Goal: Task Accomplishment & Management: Use online tool/utility

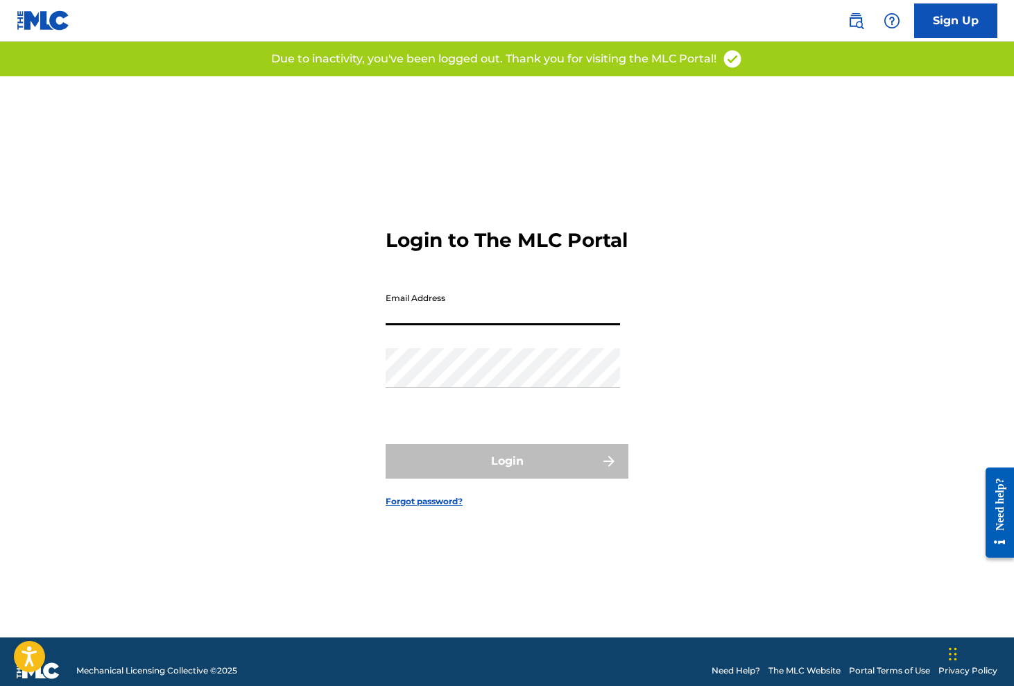
type input "[EMAIL_ADDRESS][DOMAIN_NAME]"
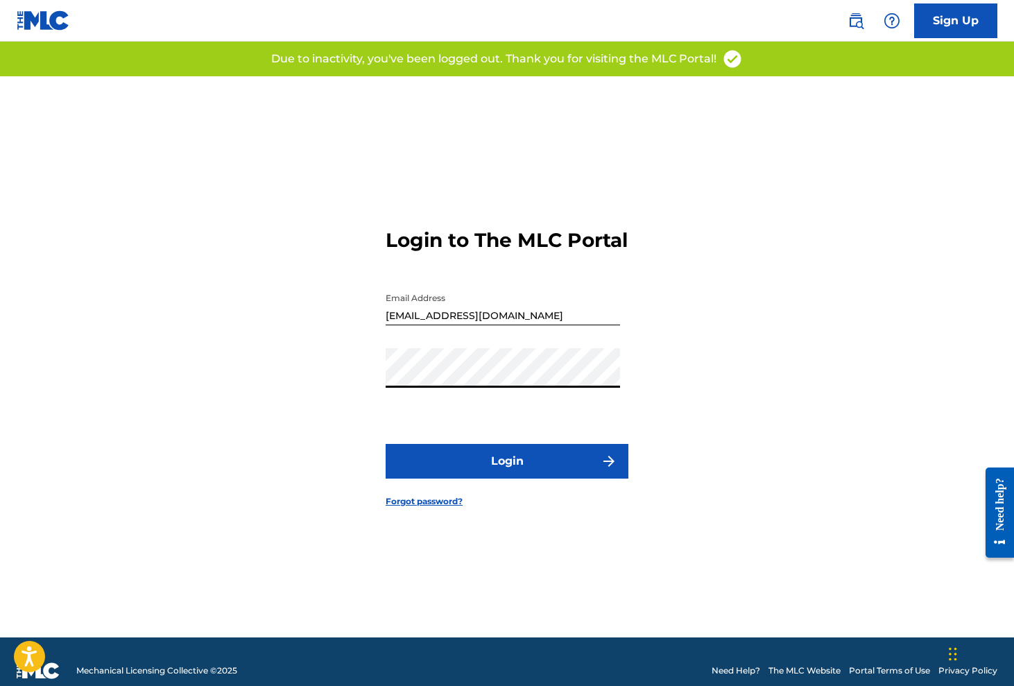
click at [476, 479] on button "Login" at bounding box center [507, 461] width 243 height 35
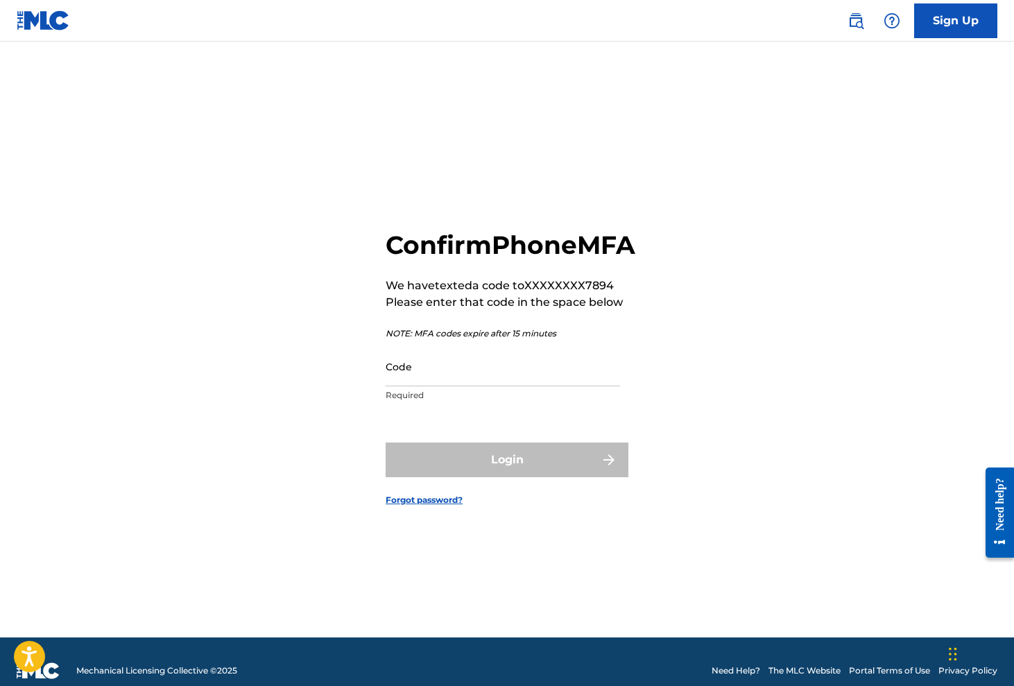
click at [488, 385] on input "Code" at bounding box center [503, 367] width 234 height 40
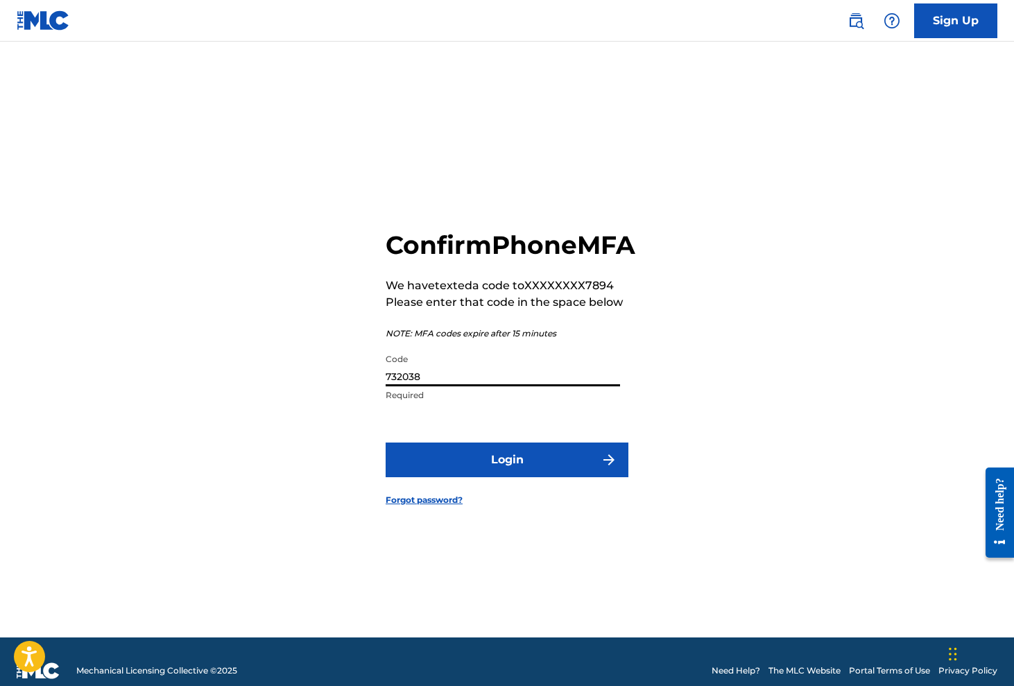
type input "732038"
click at [507, 475] on button "Login" at bounding box center [507, 459] width 243 height 35
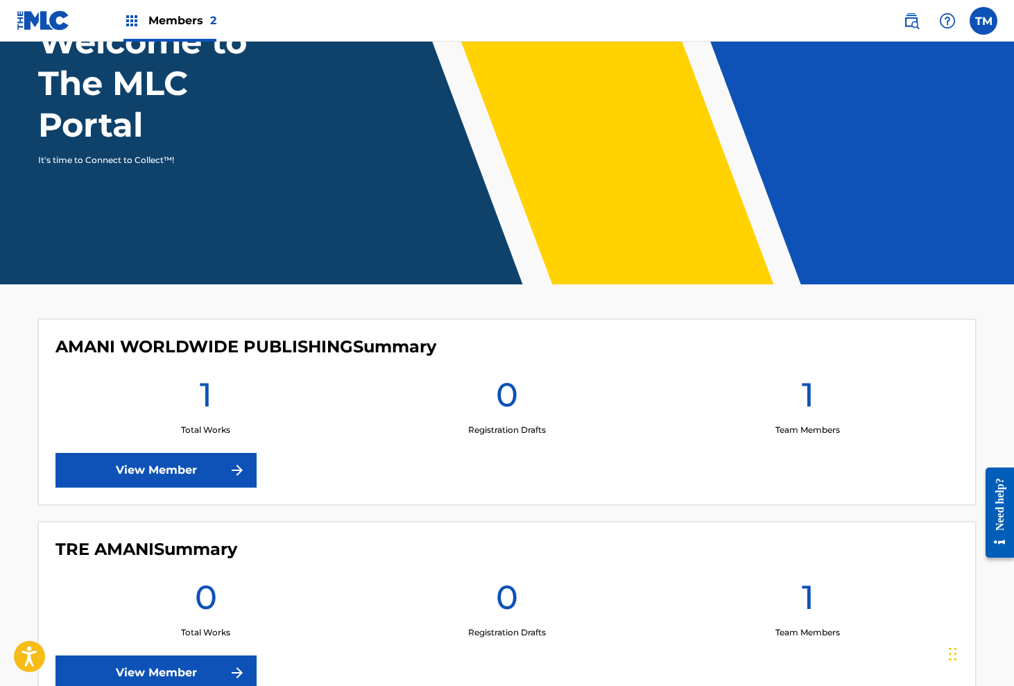
scroll to position [164, 0]
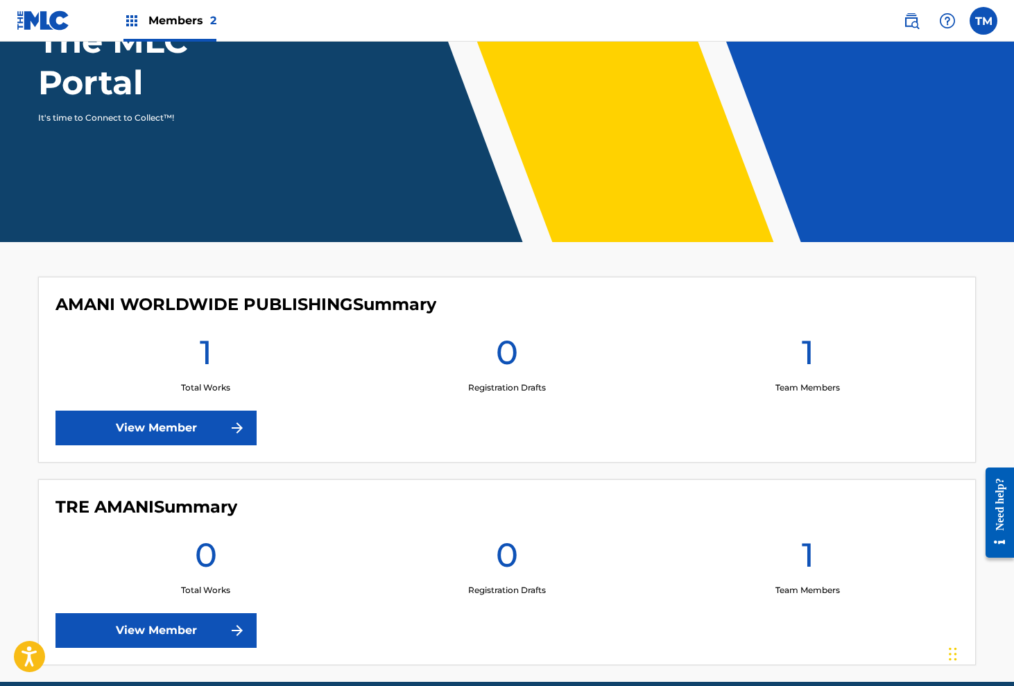
click at [165, 420] on link "View Member" at bounding box center [155, 428] width 201 height 35
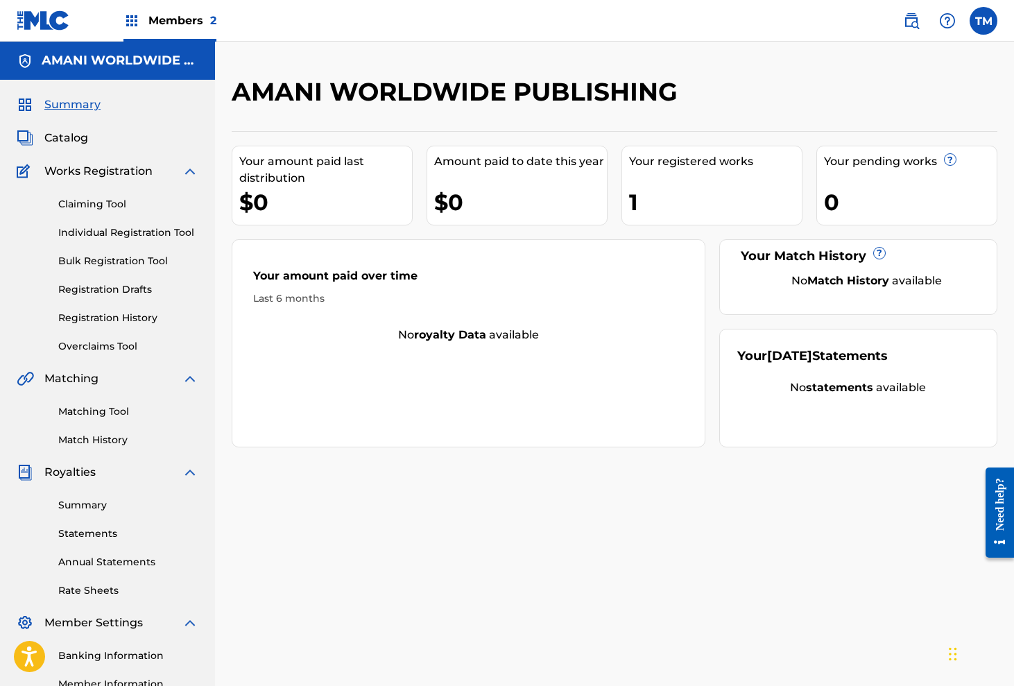
drag, startPoint x: 370, startPoint y: 285, endPoint x: 204, endPoint y: 256, distance: 169.0
click at [361, 285] on div "Your amount paid over time" at bounding box center [468, 280] width 431 height 24
click at [87, 413] on link "Matching Tool" at bounding box center [128, 411] width 140 height 15
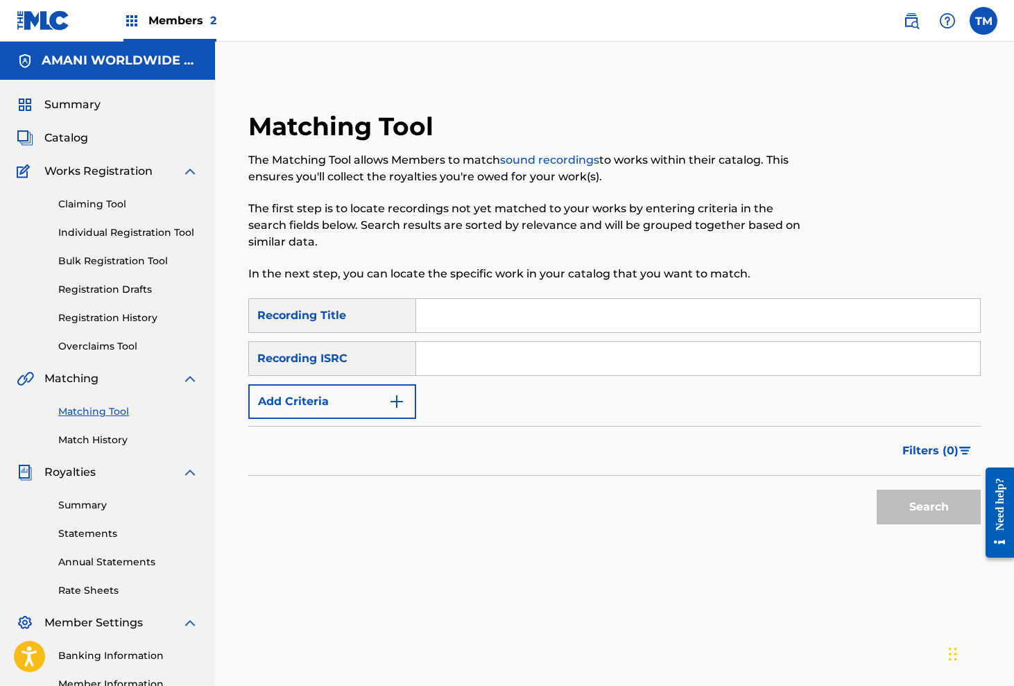
click at [474, 322] on input "Search Form" at bounding box center [698, 315] width 564 height 33
type input "addictions ft tre amani"
click at [456, 360] on input "Search Form" at bounding box center [698, 358] width 564 height 33
type input "q"
type input "QM24S2203214"
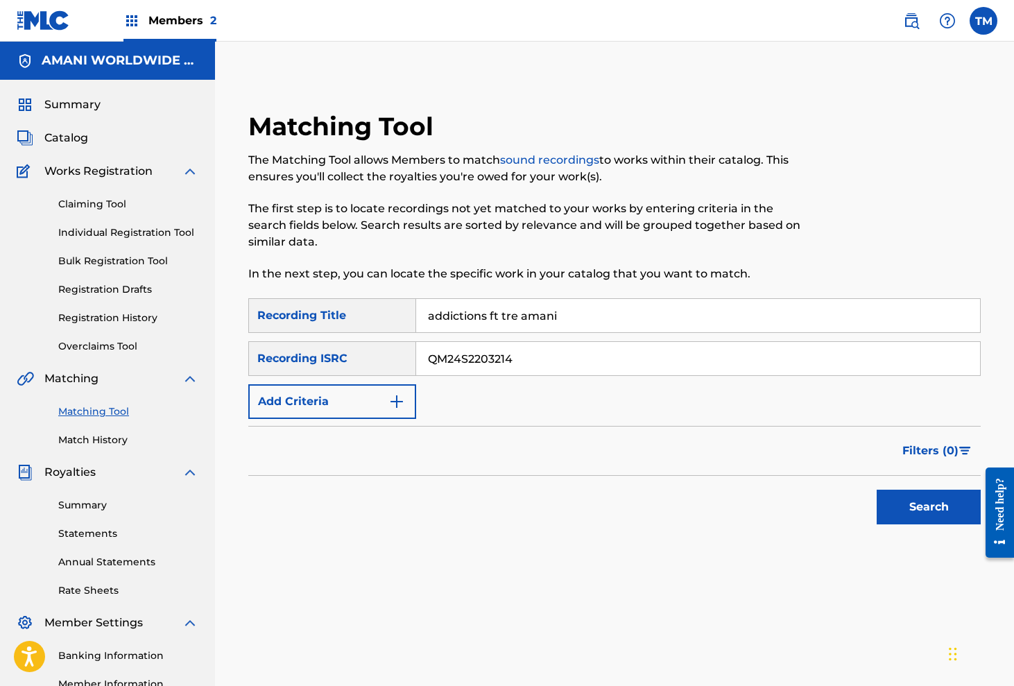
click at [912, 523] on button "Search" at bounding box center [929, 507] width 104 height 35
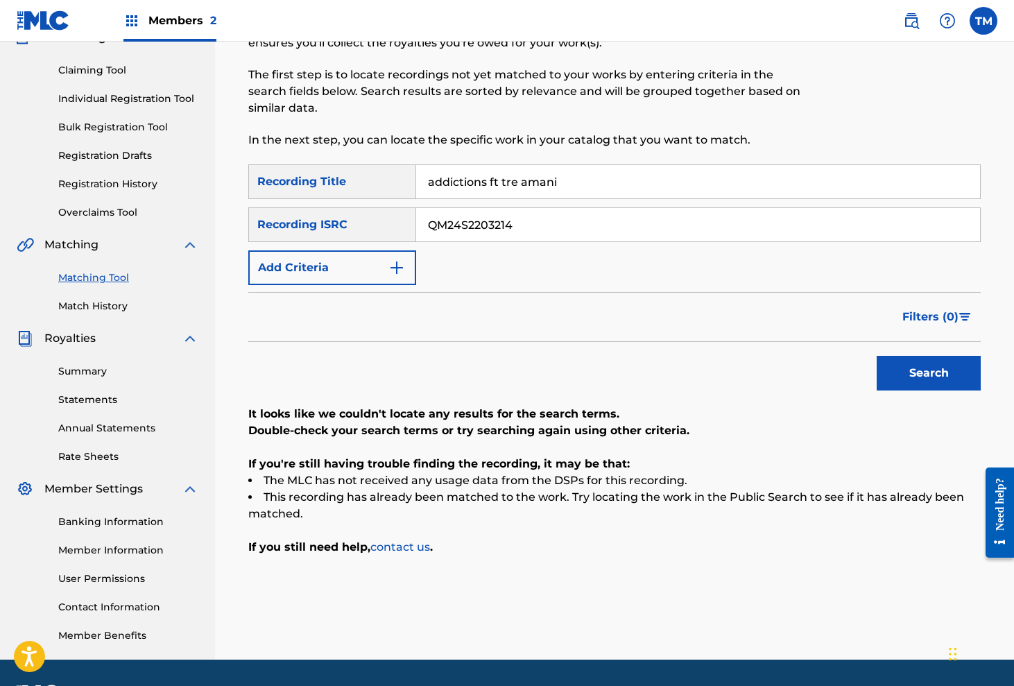
scroll to position [114, 0]
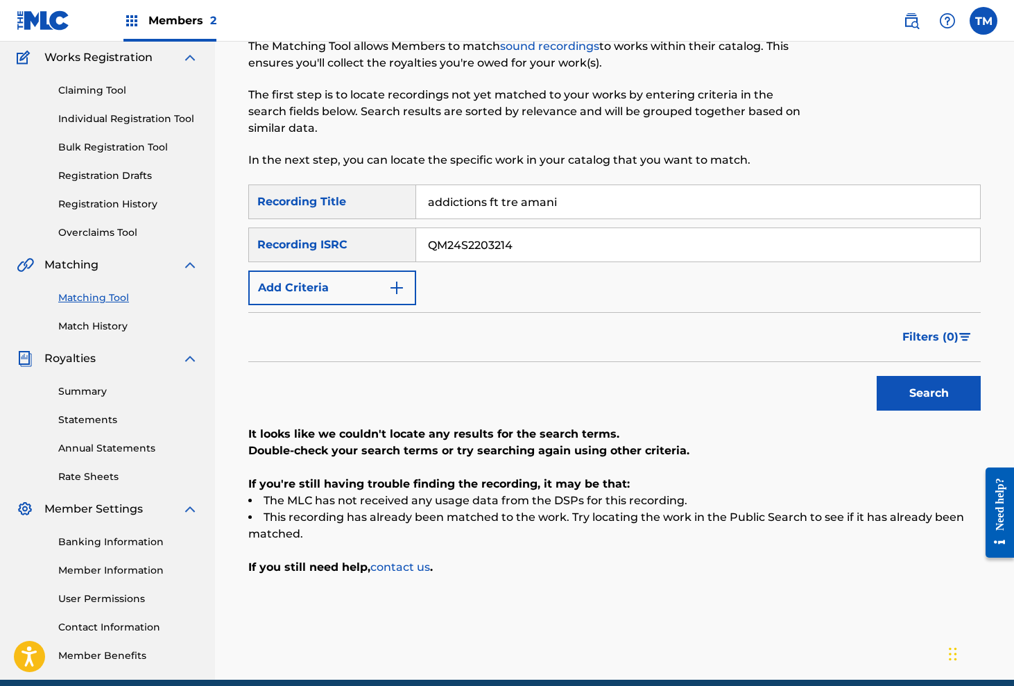
click at [542, 249] on input "QM24S2203214" at bounding box center [698, 244] width 564 height 33
type input "QM24S2203179"
click at [929, 393] on button "Search" at bounding box center [929, 393] width 104 height 35
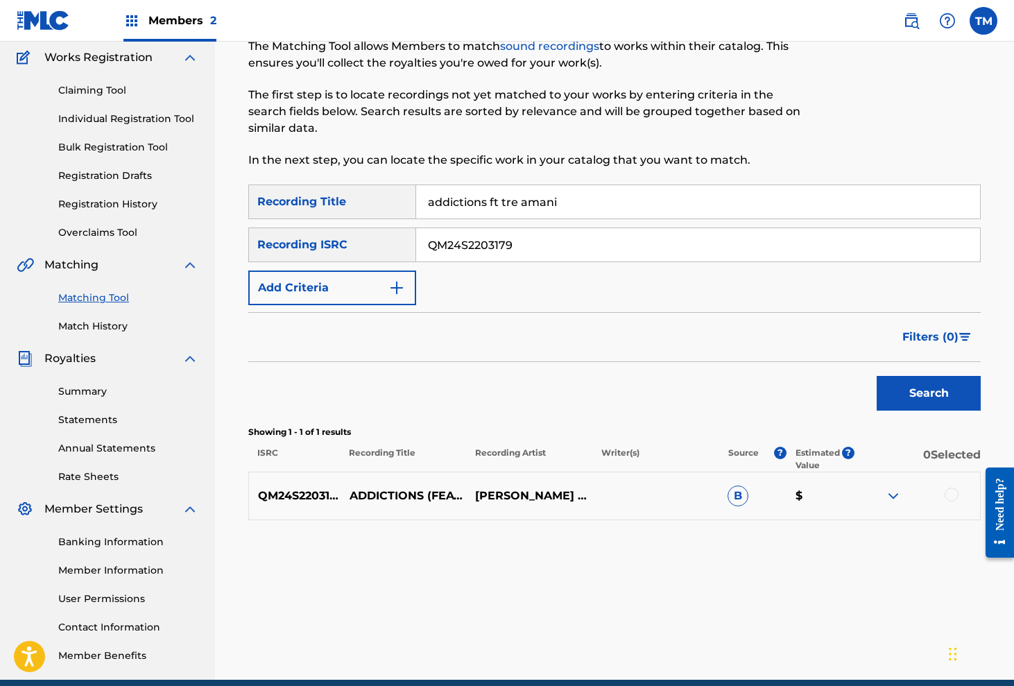
click at [800, 494] on p "$" at bounding box center [820, 496] width 68 height 17
click at [954, 488] on div at bounding box center [952, 495] width 14 height 14
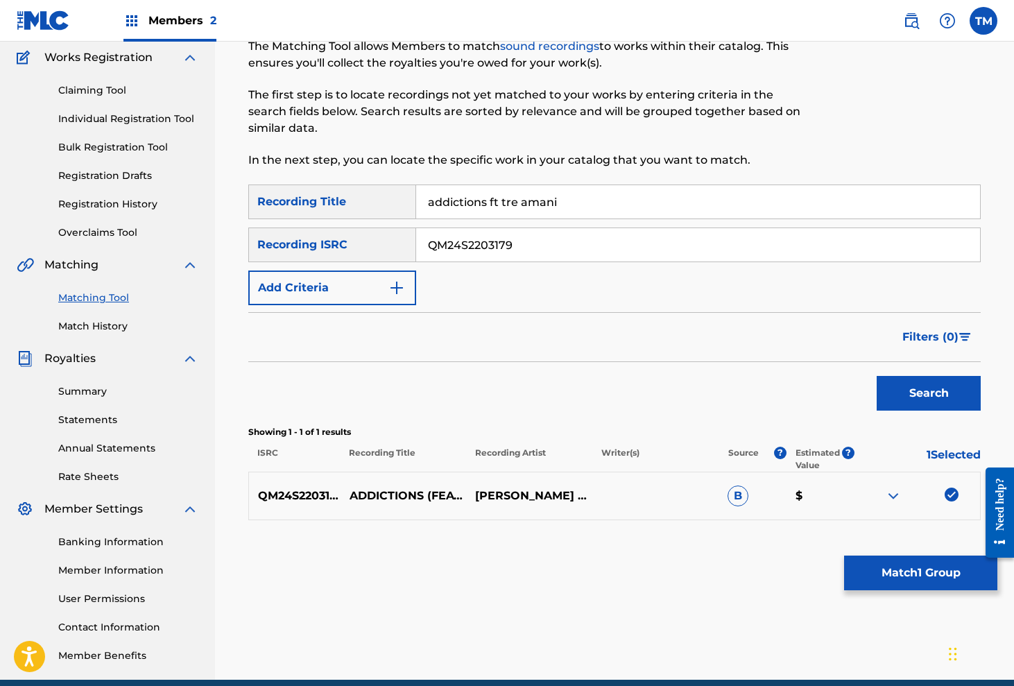
click at [915, 569] on button "Match 1 Group" at bounding box center [920, 572] width 153 height 35
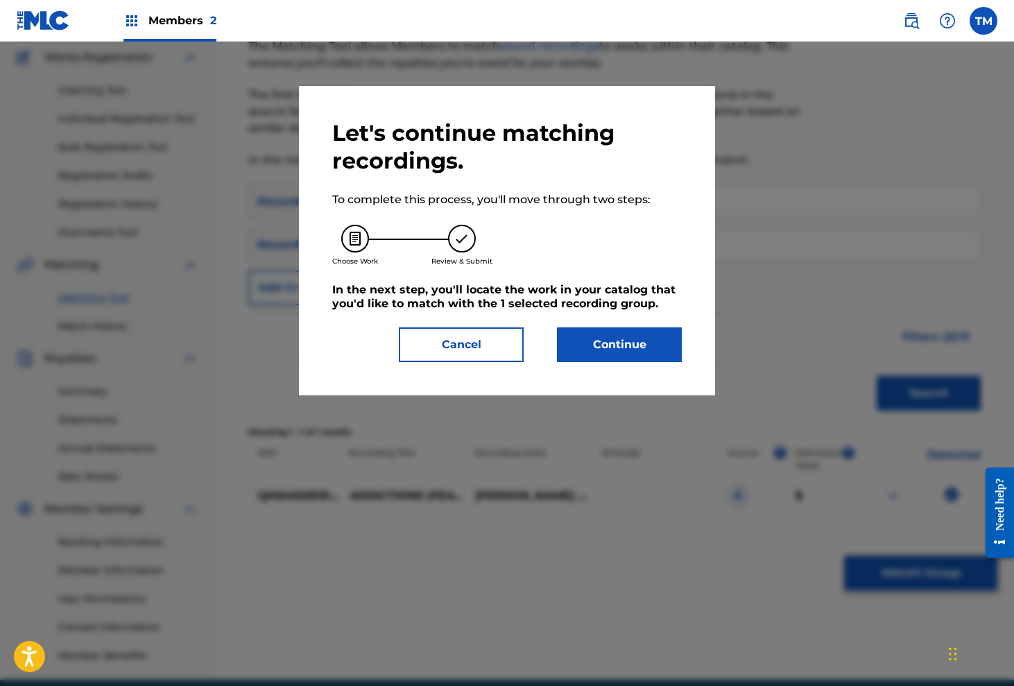
click at [610, 347] on button "Continue" at bounding box center [619, 344] width 125 height 35
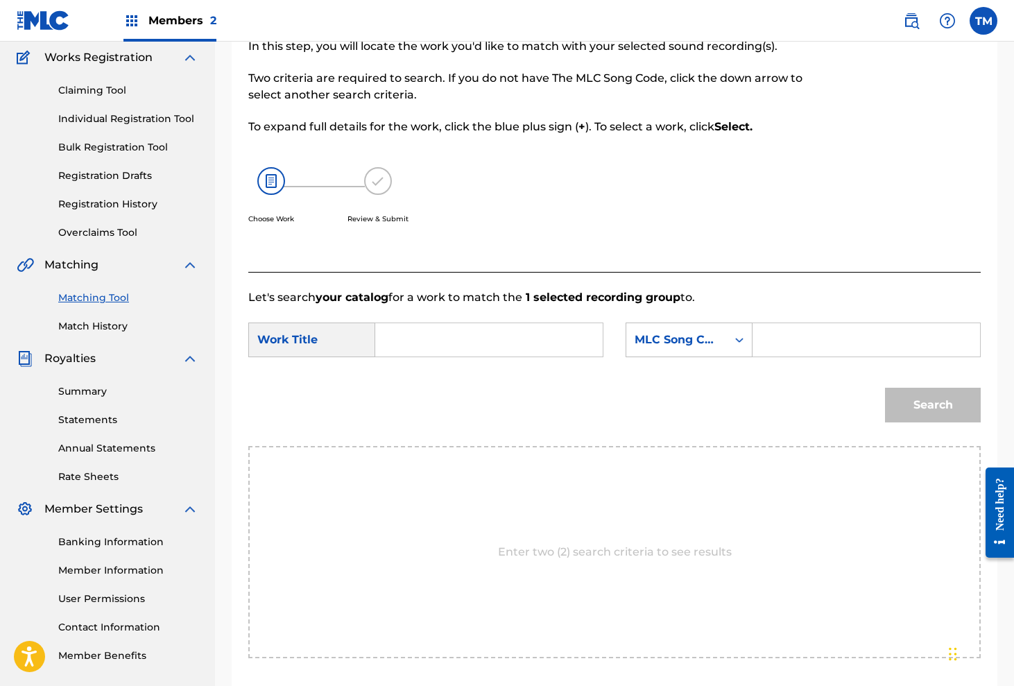
click at [460, 338] on input "Search Form" at bounding box center [489, 339] width 204 height 33
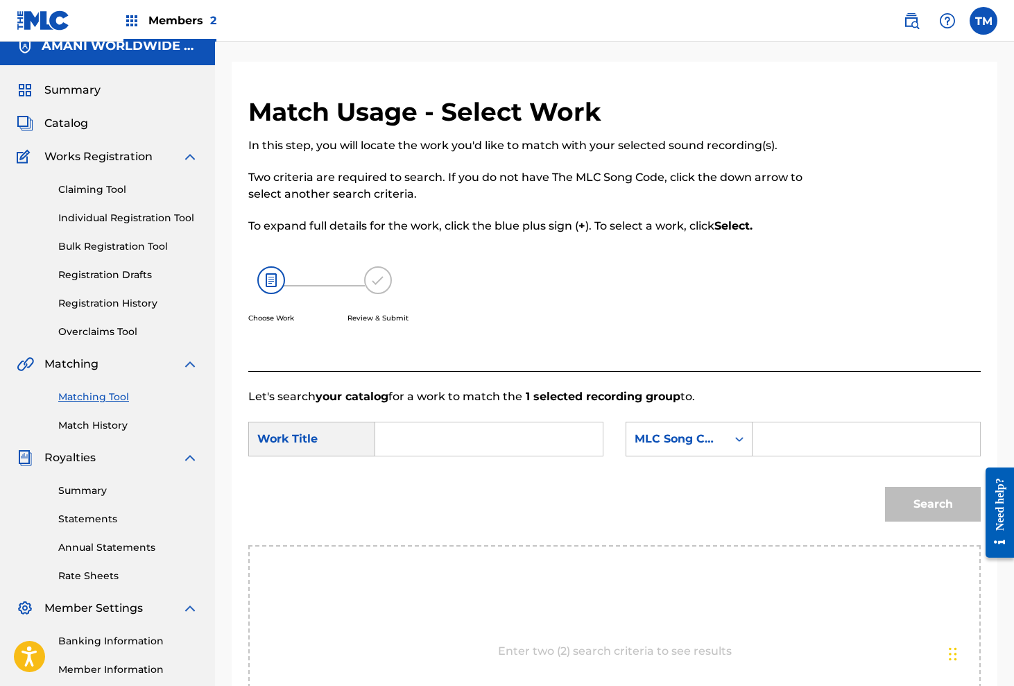
scroll to position [10, 0]
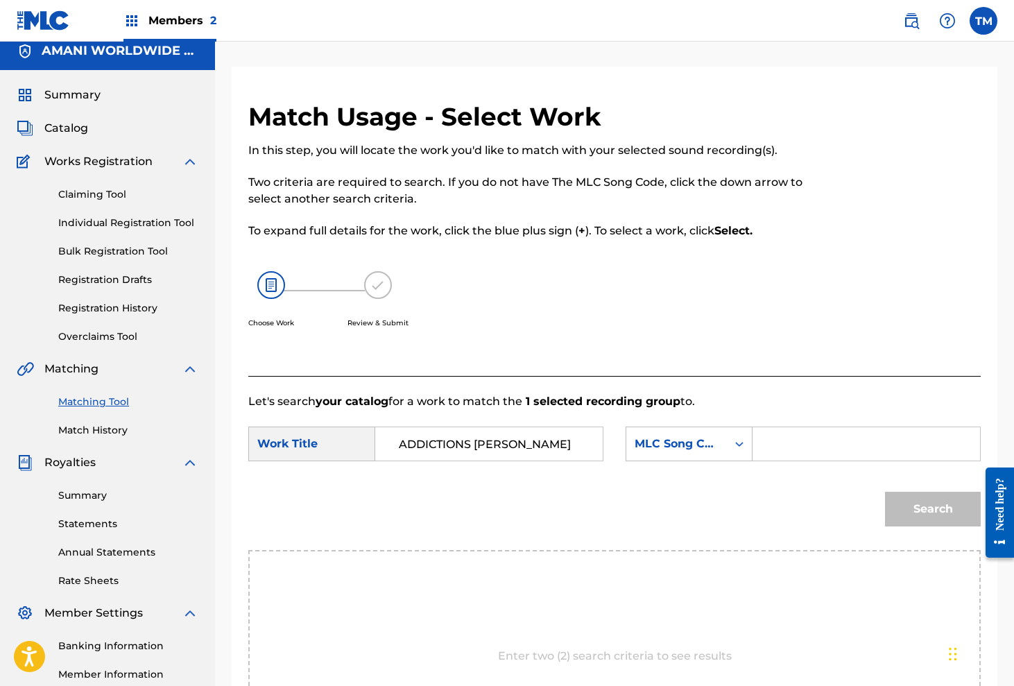
type input "ADDICTIONS [PERSON_NAME]"
drag, startPoint x: 497, startPoint y: 336, endPoint x: 787, endPoint y: 449, distance: 312.0
click at [787, 449] on input "Search Form" at bounding box center [866, 443] width 204 height 33
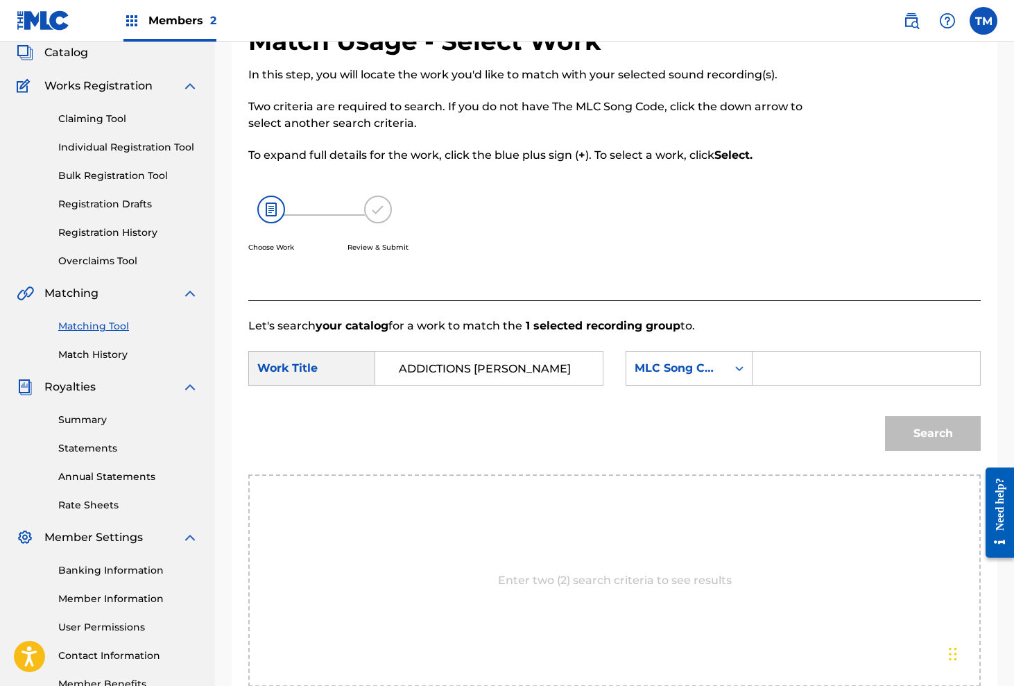
scroll to position [89, 0]
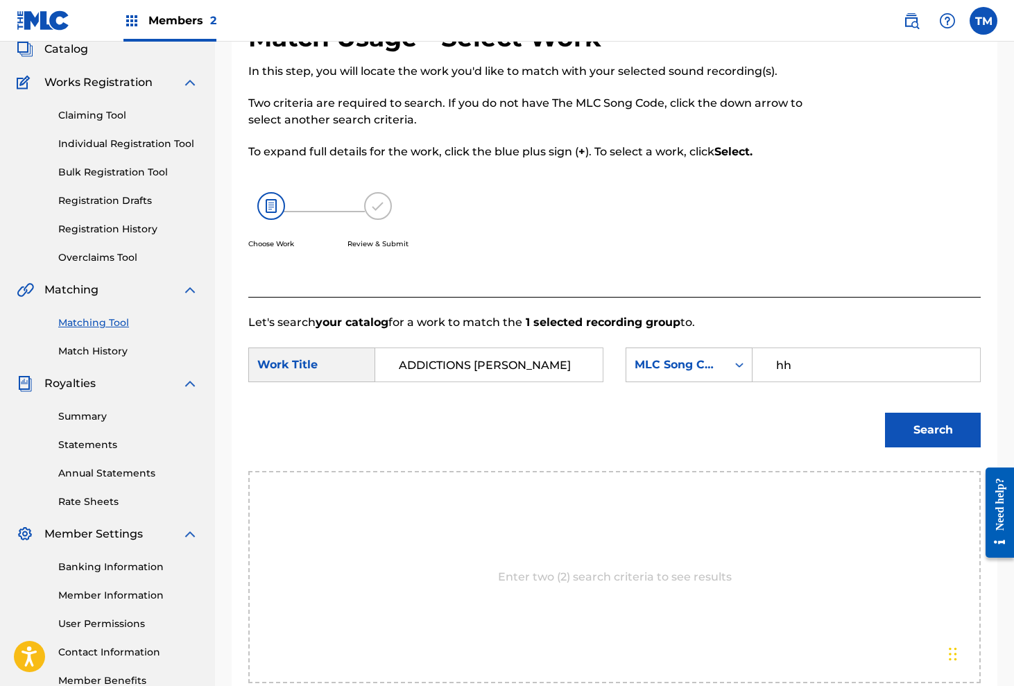
type input "h"
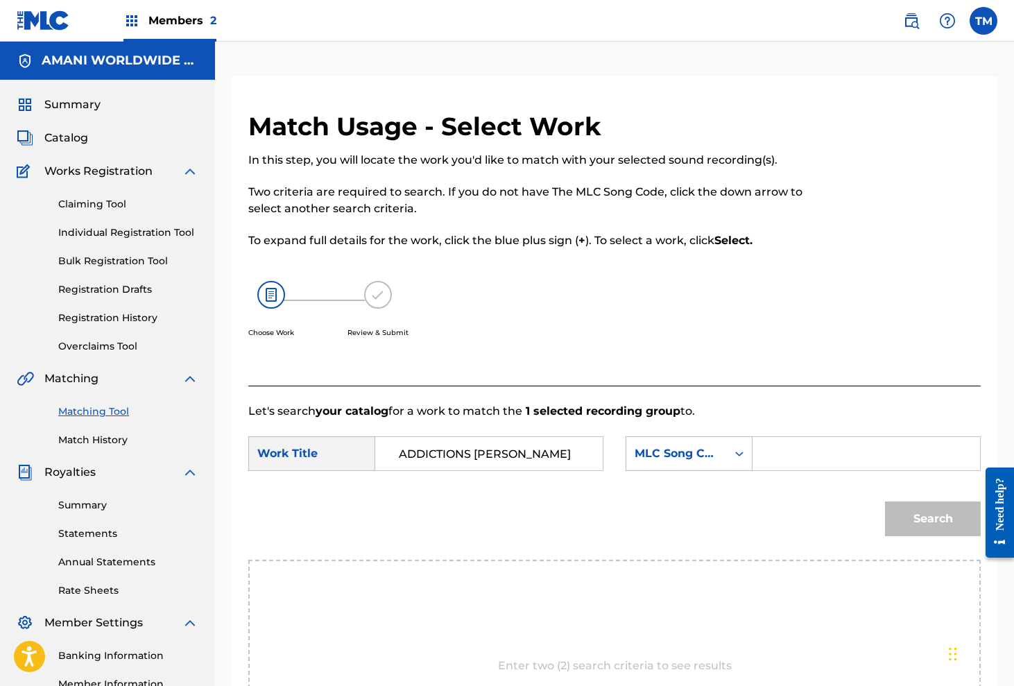
scroll to position [0, 0]
click at [75, 105] on span "Summary" at bounding box center [72, 104] width 56 height 17
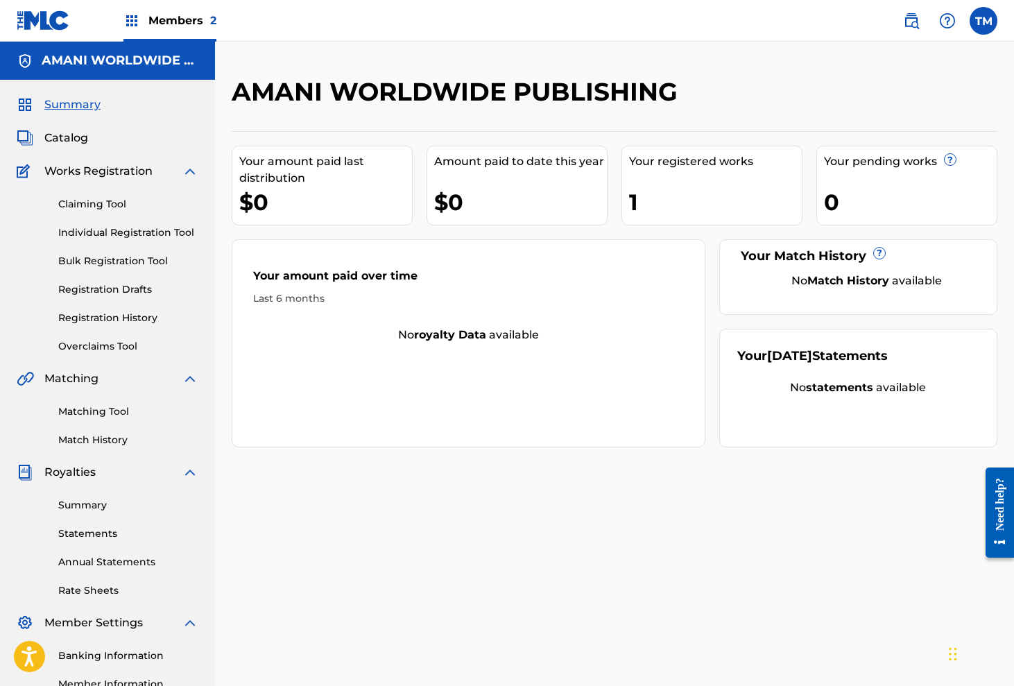
click at [661, 205] on div "1" at bounding box center [715, 202] width 173 height 31
click at [77, 136] on span "Catalog" at bounding box center [66, 138] width 44 height 17
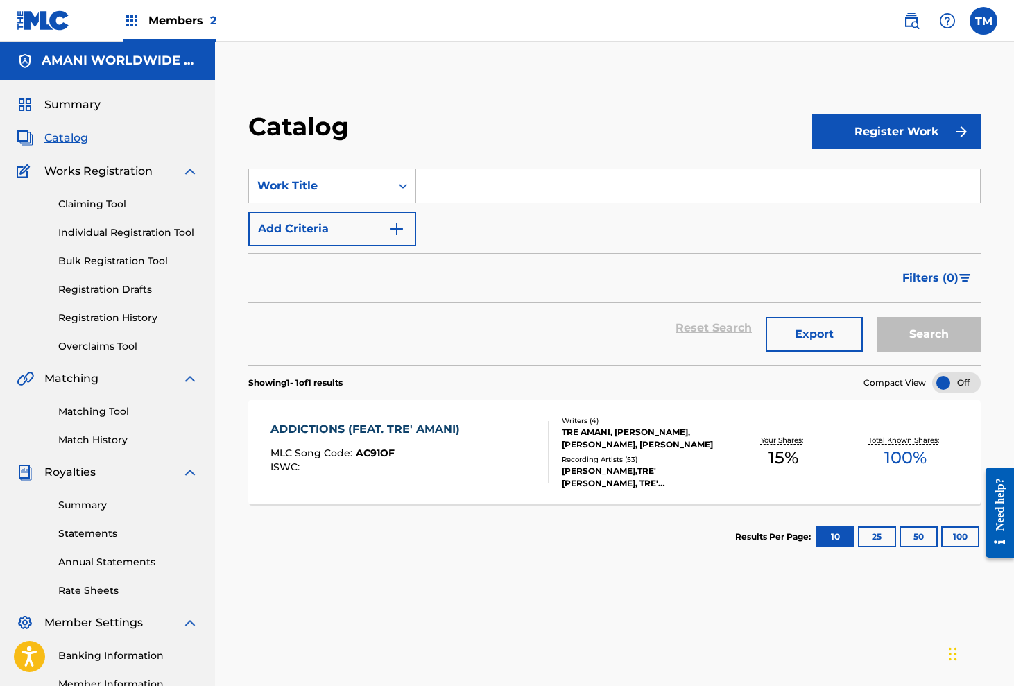
click at [101, 408] on link "Matching Tool" at bounding box center [128, 411] width 140 height 15
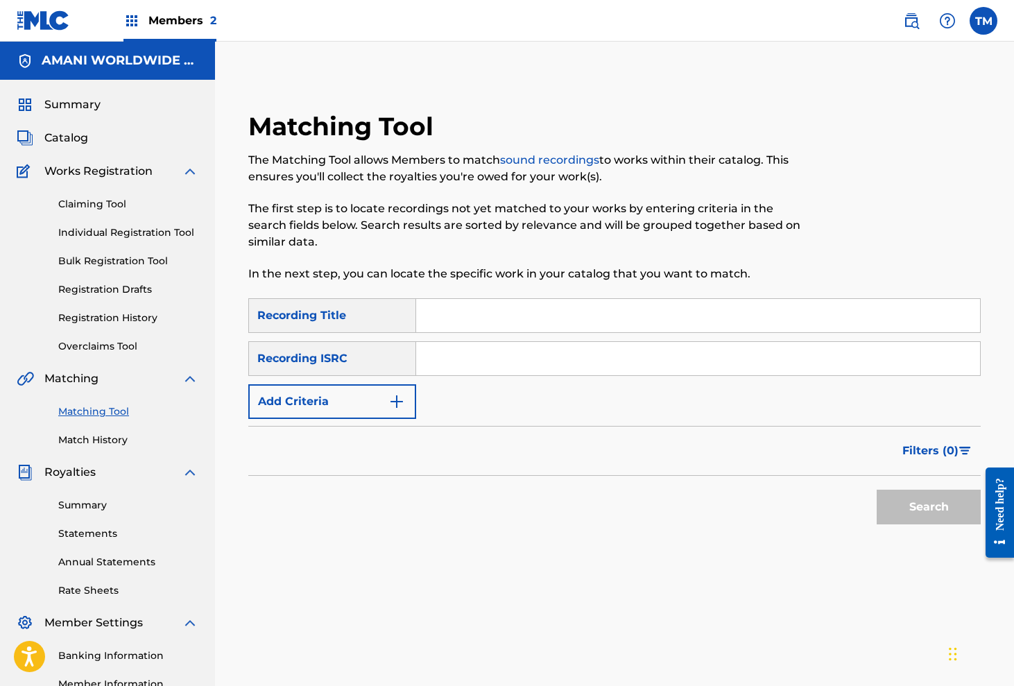
click at [441, 321] on input "Search Form" at bounding box center [698, 315] width 564 height 33
click at [929, 507] on button "Search" at bounding box center [929, 507] width 104 height 35
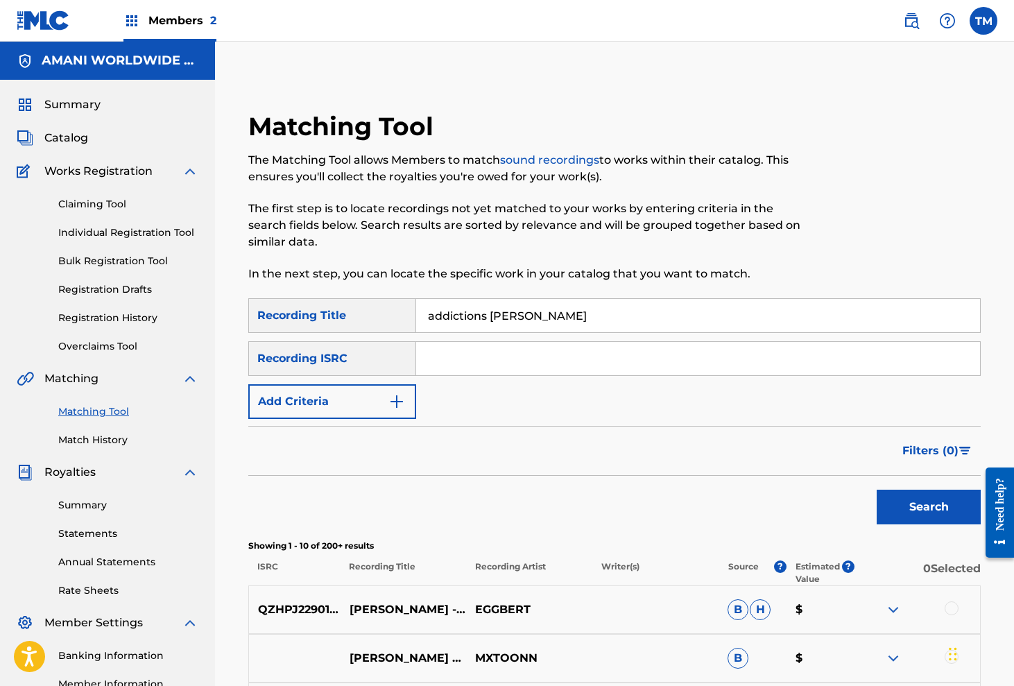
type input "addictions [PERSON_NAME]"
click at [929, 507] on button "Search" at bounding box center [929, 507] width 104 height 35
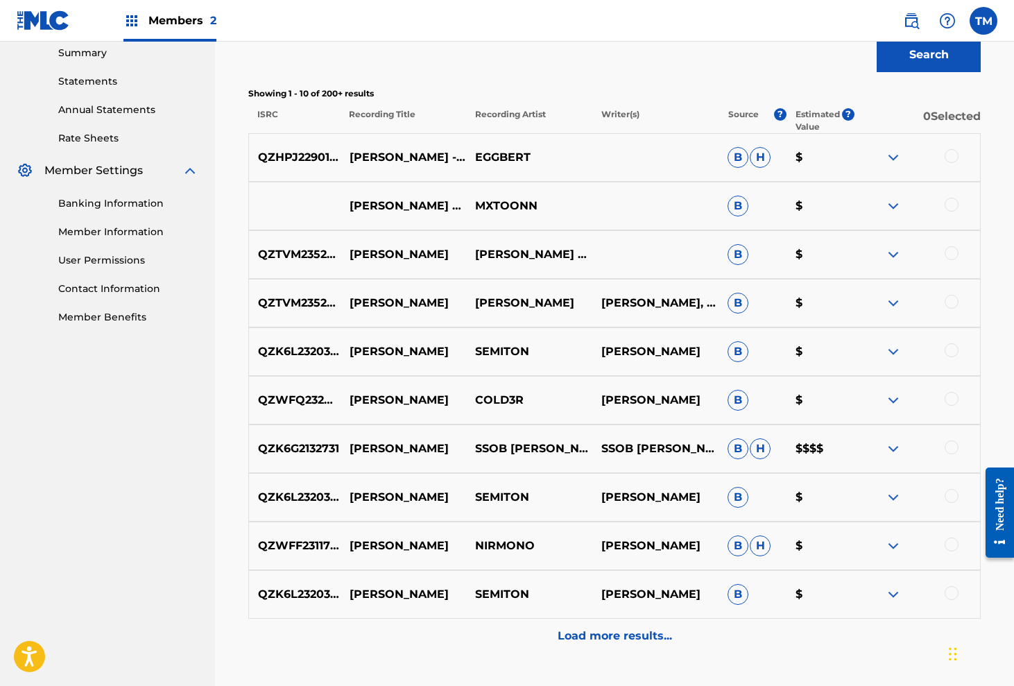
scroll to position [452, 0]
click at [635, 634] on p "Load more results..." at bounding box center [615, 636] width 114 height 17
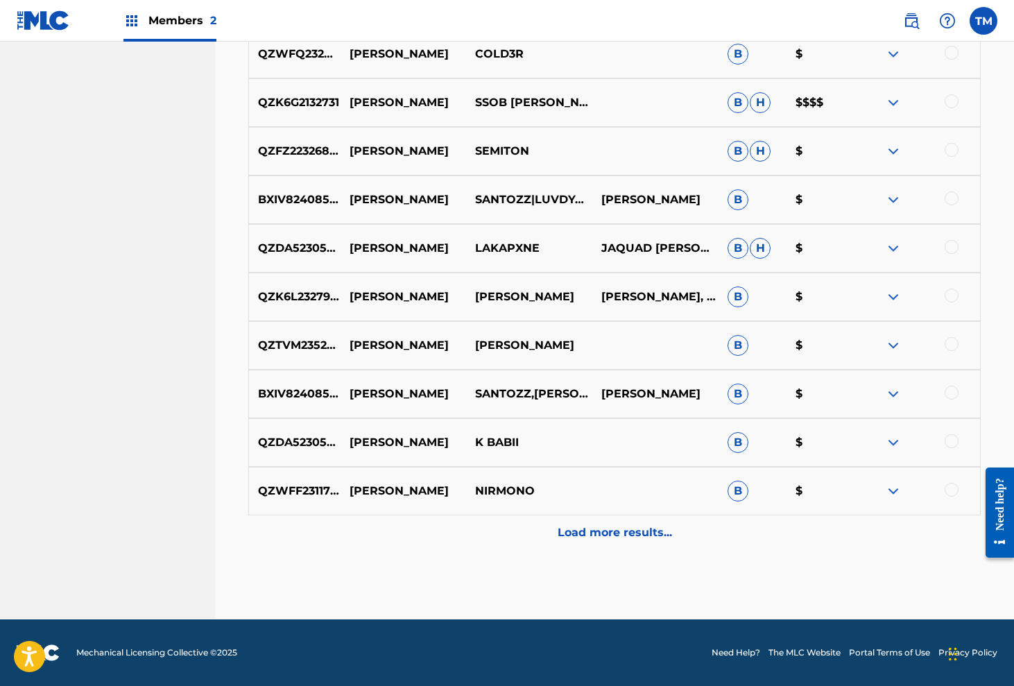
click at [620, 534] on p "Load more results..." at bounding box center [615, 532] width 114 height 17
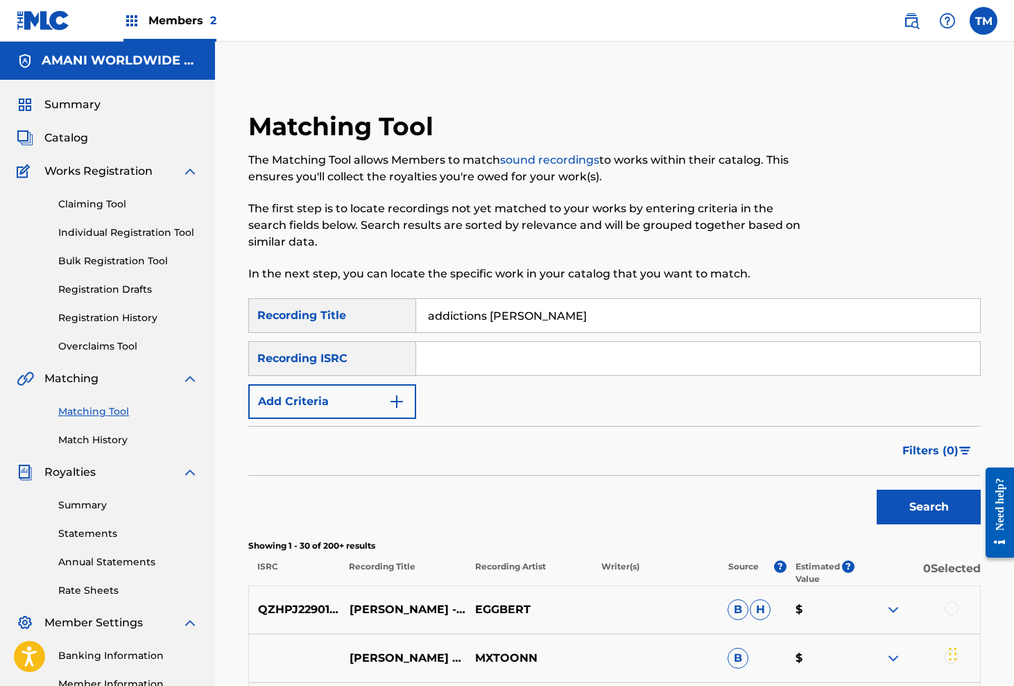
scroll to position [0, 0]
click at [69, 139] on span "Catalog" at bounding box center [66, 138] width 44 height 17
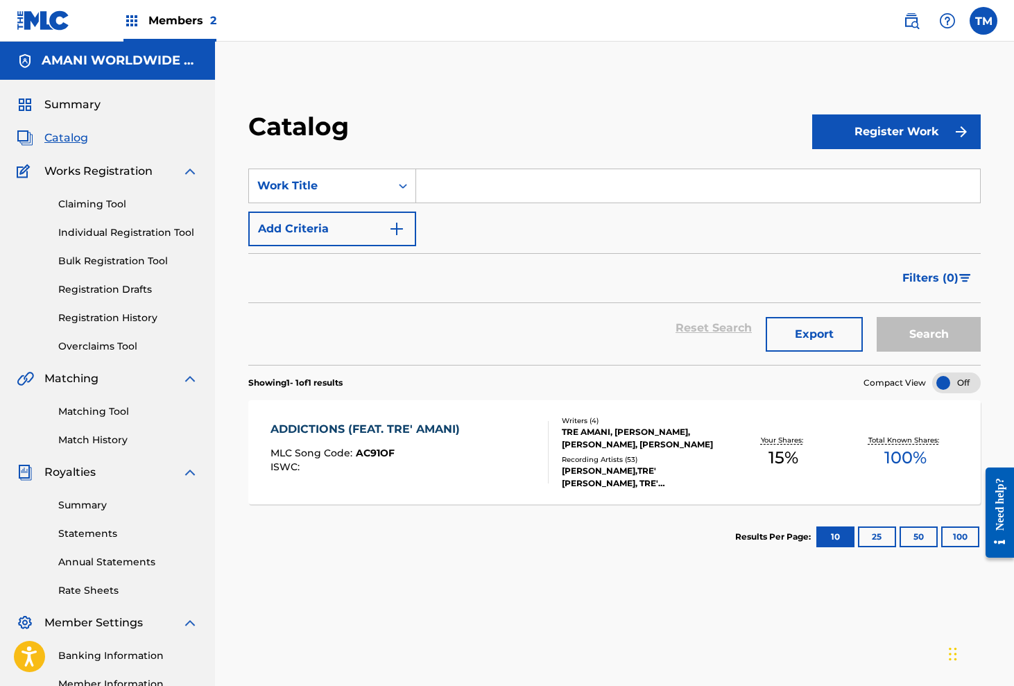
click at [80, 206] on link "Claiming Tool" at bounding box center [128, 204] width 140 height 15
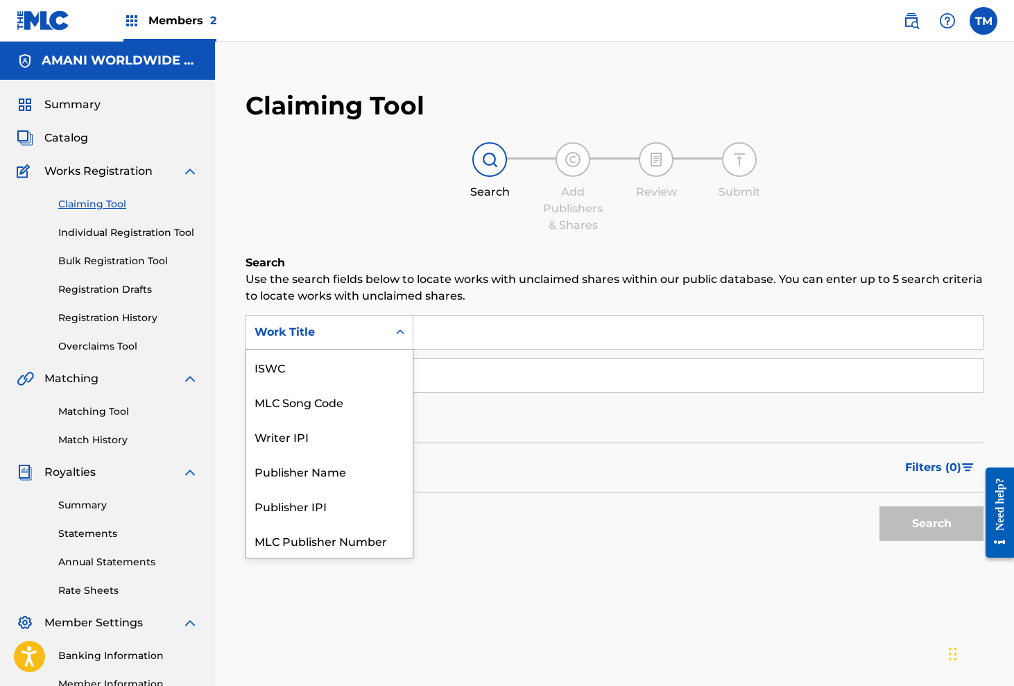
click at [402, 336] on icon "Search Form" at bounding box center [400, 332] width 14 height 14
click at [406, 208] on div "Search Add Publishers & Shares Review Submit" at bounding box center [614, 188] width 738 height 92
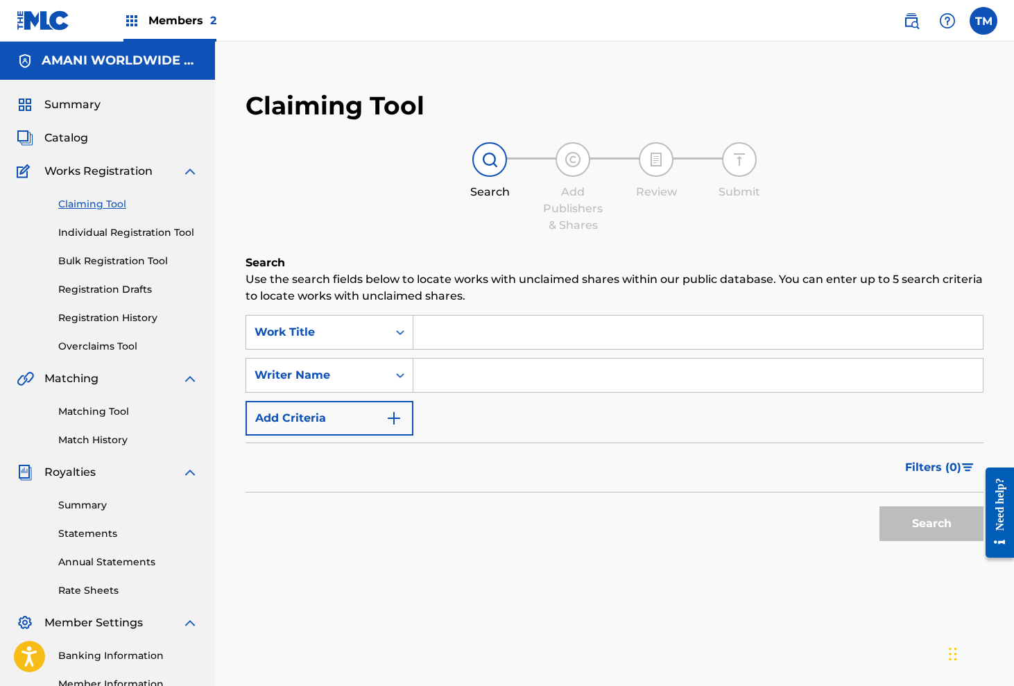
click at [474, 330] on input "Search Form" at bounding box center [697, 332] width 569 height 33
type input "addictions ft tre amani"
click at [105, 408] on link "Matching Tool" at bounding box center [128, 411] width 140 height 15
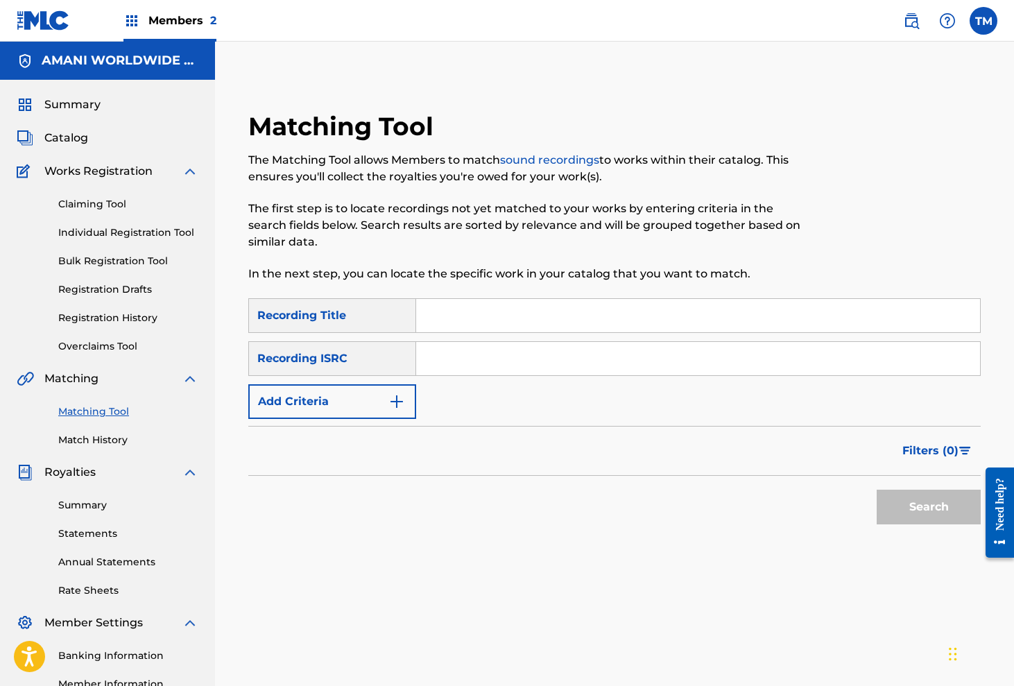
click at [474, 316] on input "Search Form" at bounding box center [698, 315] width 564 height 33
type input "addictions amani"
click at [512, 357] on input "Search Form" at bounding box center [698, 358] width 564 height 33
type input "QM24S2203179"
click at [909, 497] on button "Search" at bounding box center [929, 507] width 104 height 35
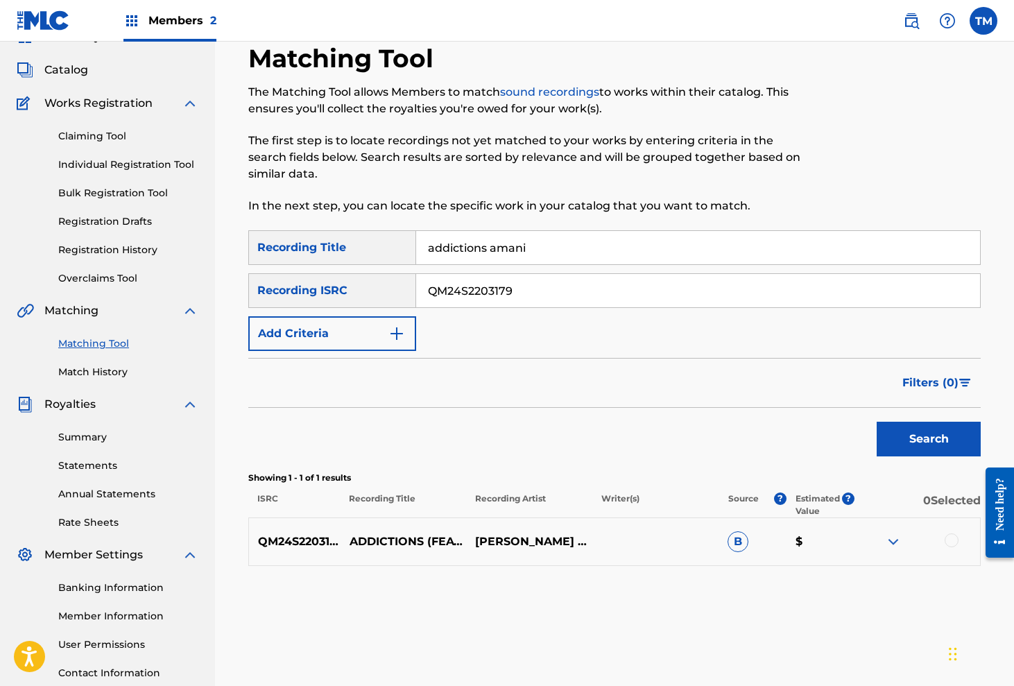
scroll to position [149, 0]
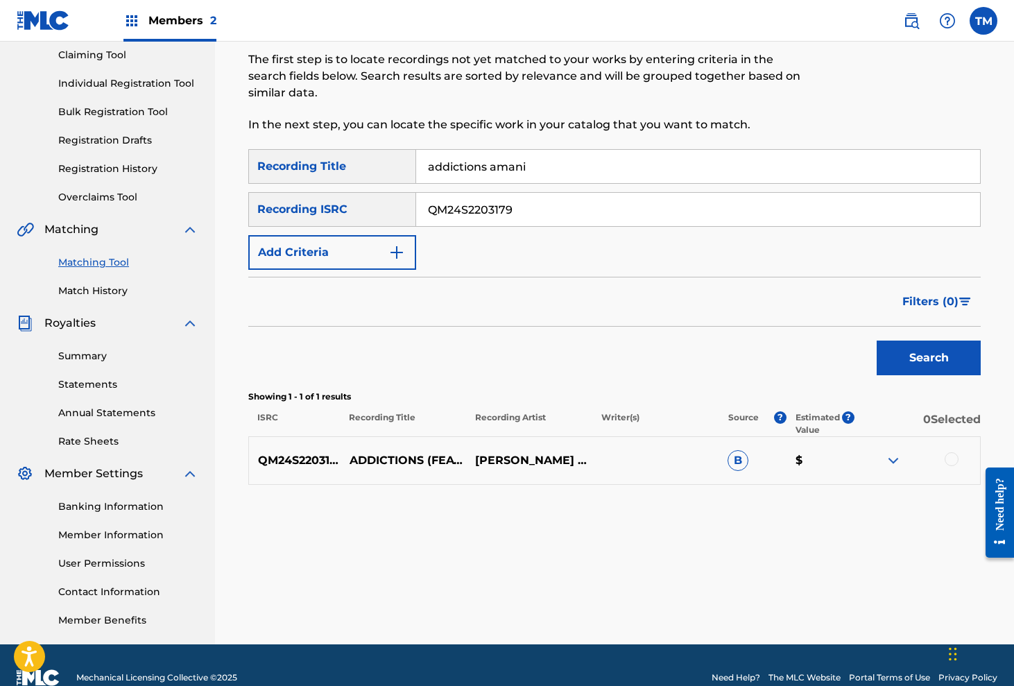
click at [945, 461] on div at bounding box center [952, 459] width 14 height 14
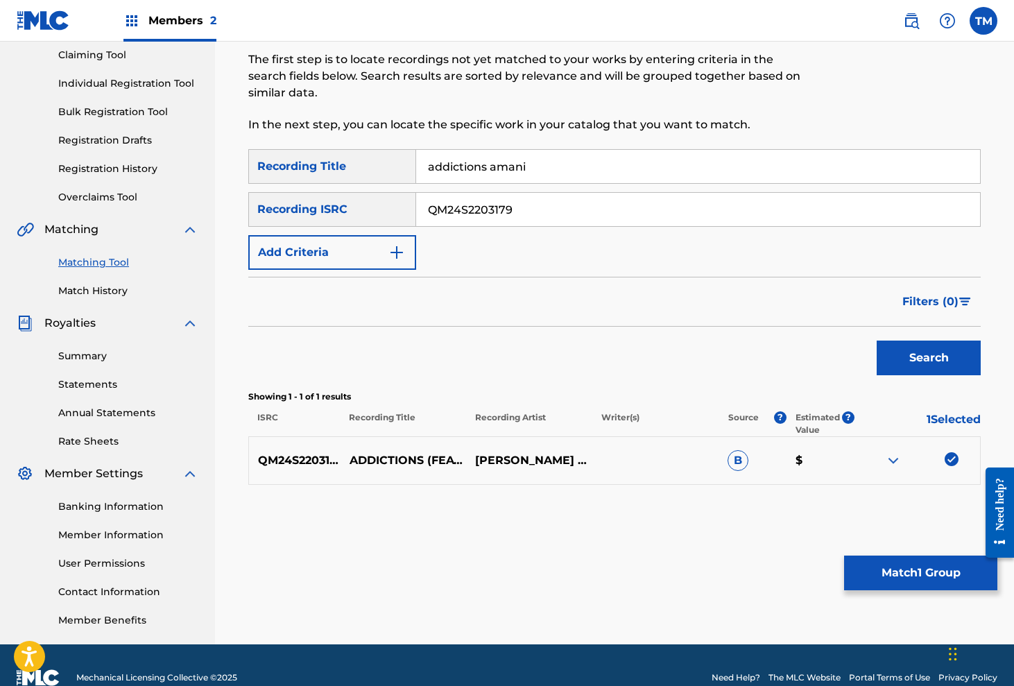
click at [904, 569] on button "Match 1 Group" at bounding box center [920, 572] width 153 height 35
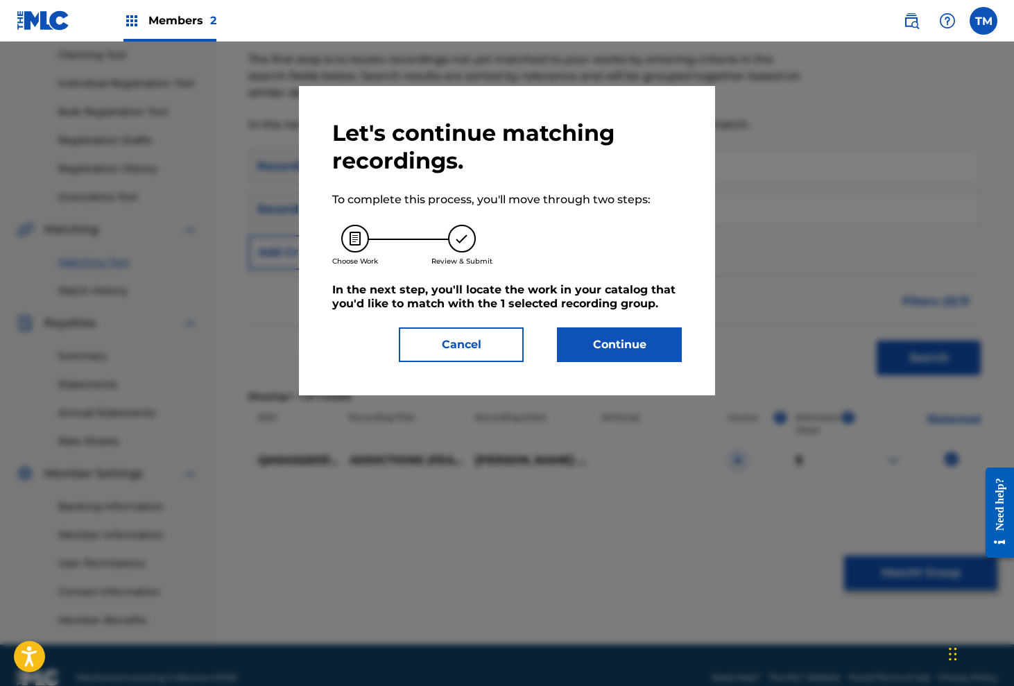
click at [614, 345] on button "Continue" at bounding box center [619, 344] width 125 height 35
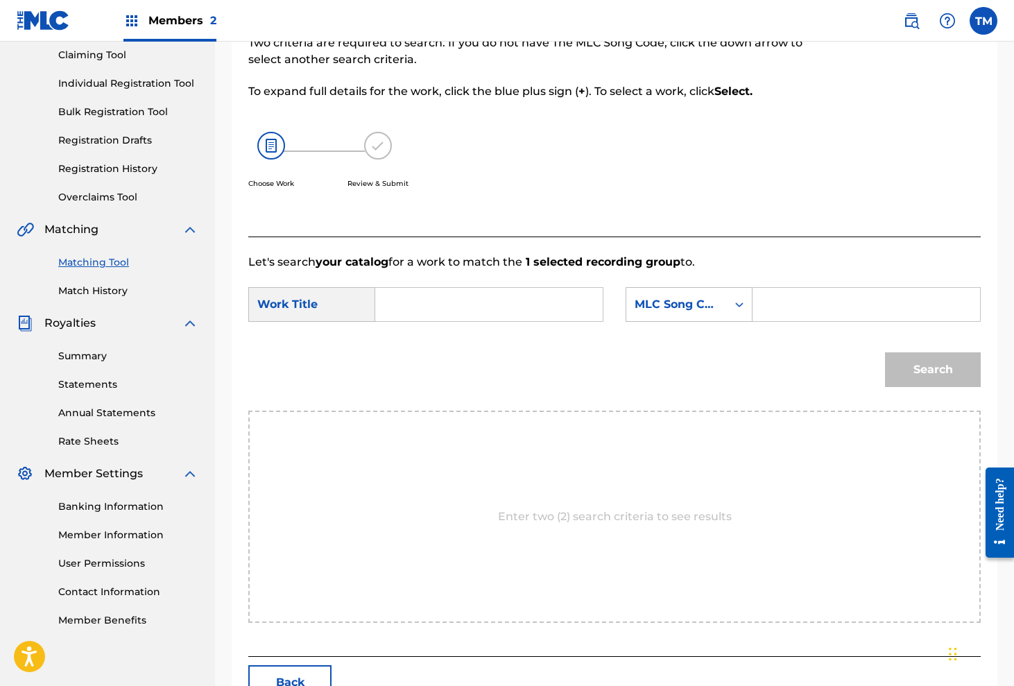
click at [404, 313] on input "Search Form" at bounding box center [489, 304] width 204 height 33
click at [455, 343] on div "add ictions (feat. tre' amani)" at bounding box center [488, 335] width 202 height 25
type input "addictions (feat. tre' amani)"
click at [807, 309] on input "Search Form" at bounding box center [866, 304] width 204 height 33
type input "AC91OF"
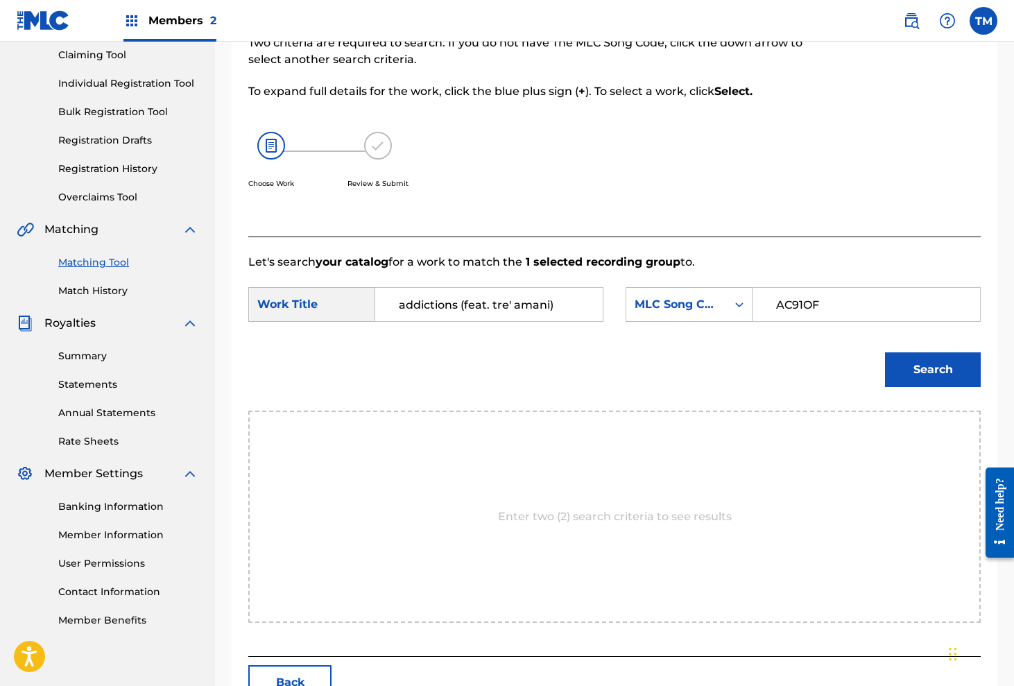
click at [932, 363] on button "Search" at bounding box center [933, 369] width 96 height 35
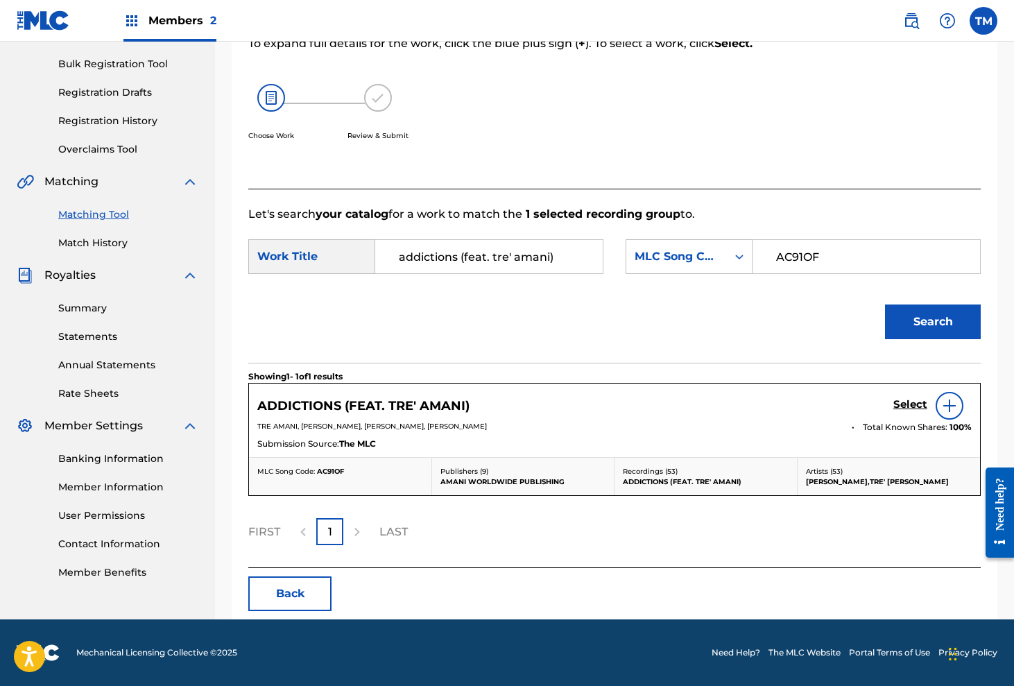
scroll to position [197, 0]
click at [945, 408] on img at bounding box center [949, 405] width 17 height 17
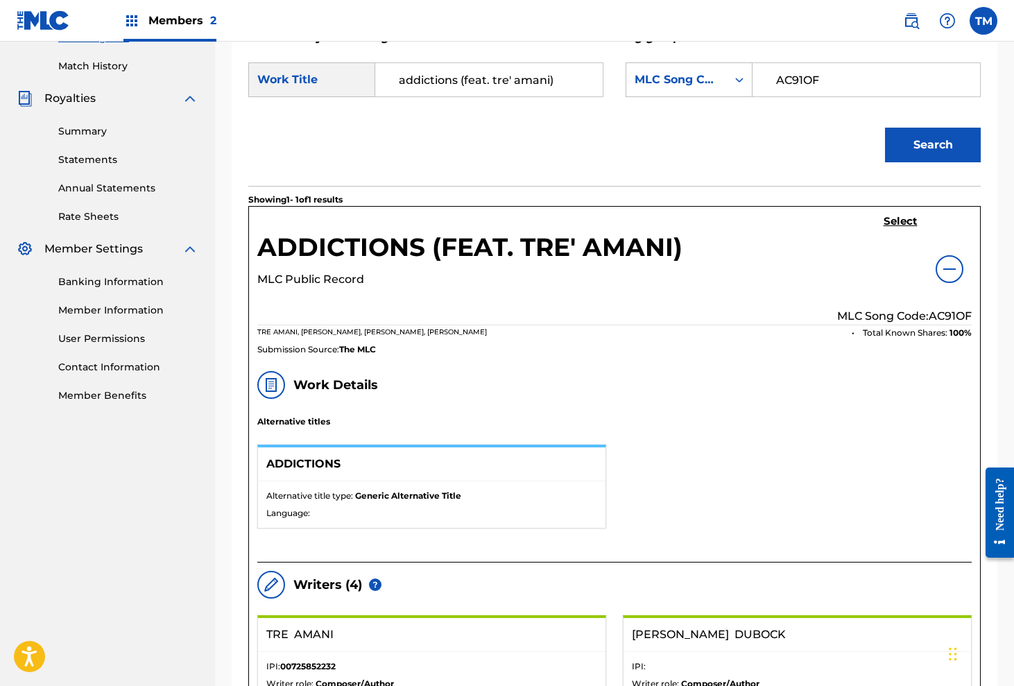
scroll to position [372, 0]
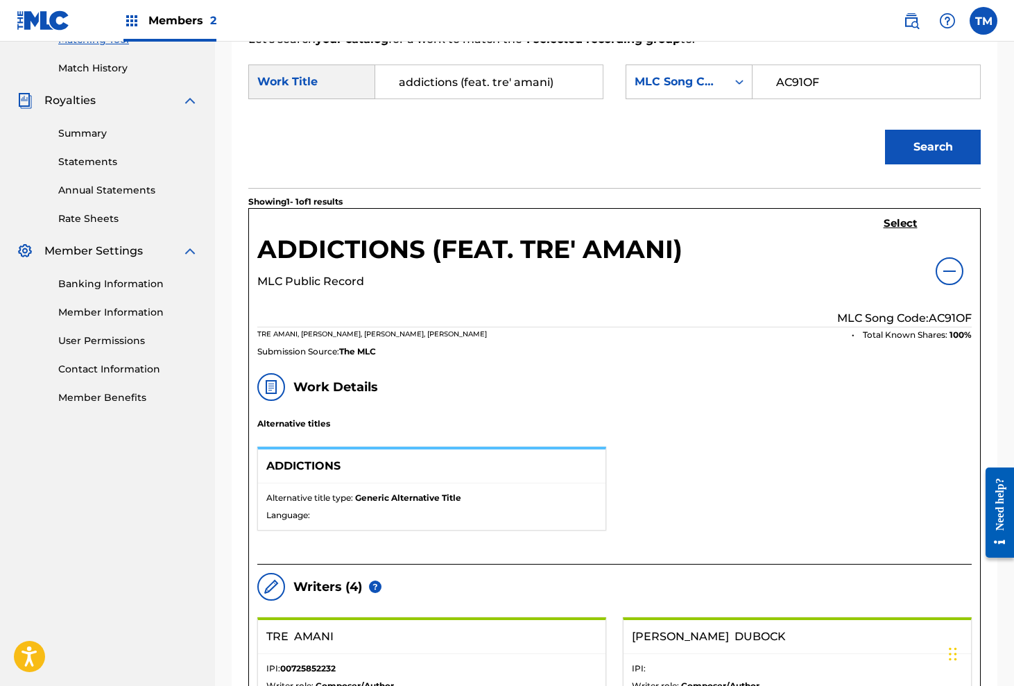
click at [329, 499] on span "Alternative title type:" at bounding box center [310, 497] width 89 height 10
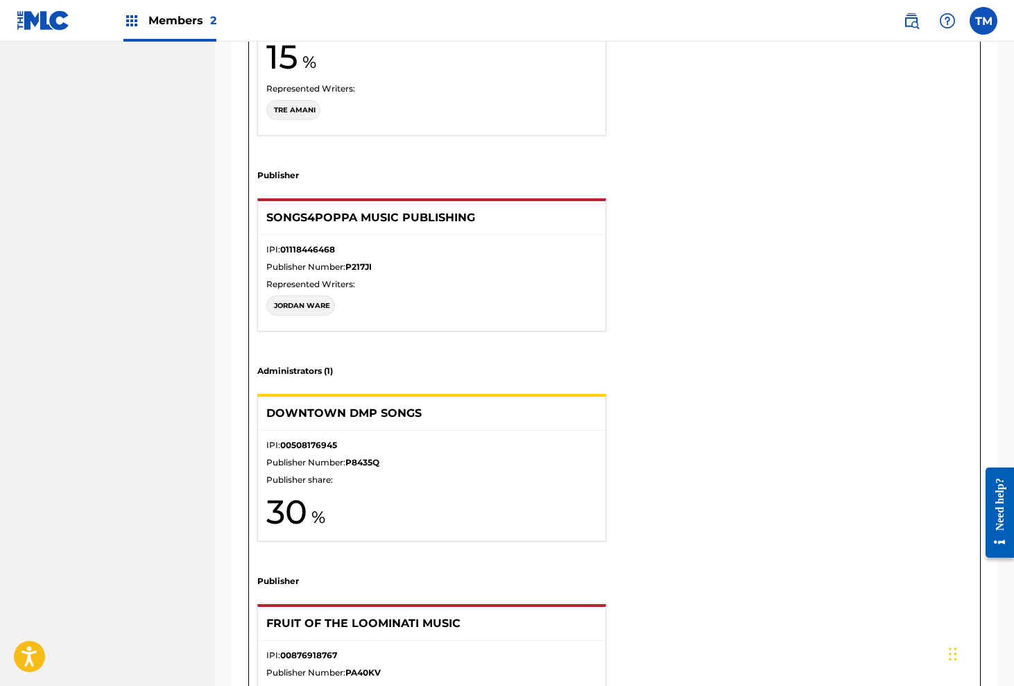
scroll to position [1372, 0]
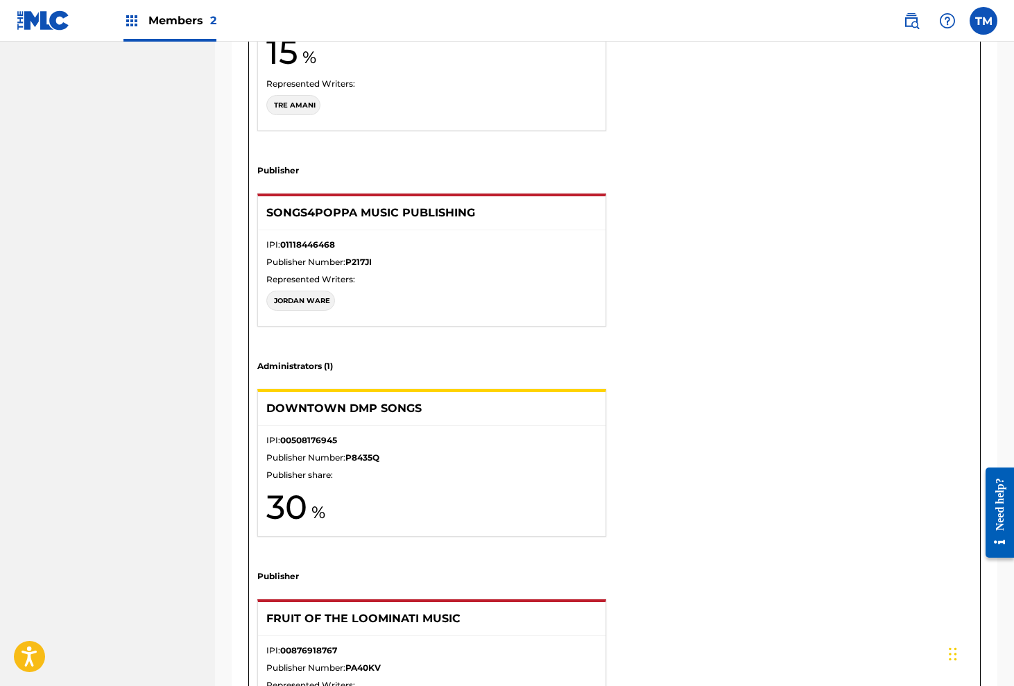
click at [313, 304] on p "[PERSON_NAME]" at bounding box center [302, 300] width 56 height 10
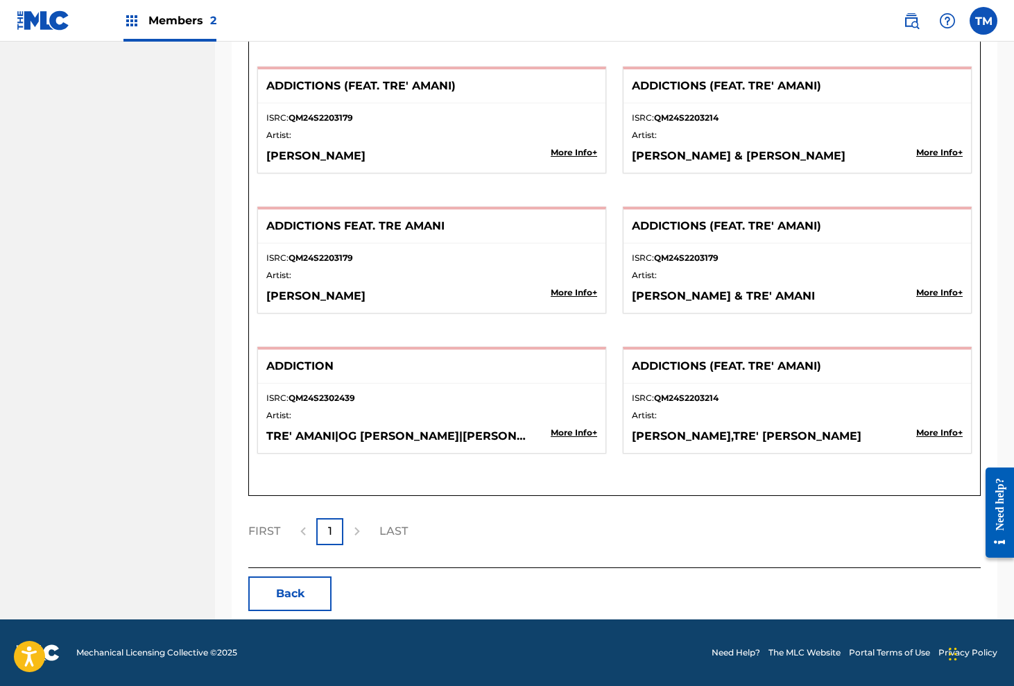
scroll to position [3425, 0]
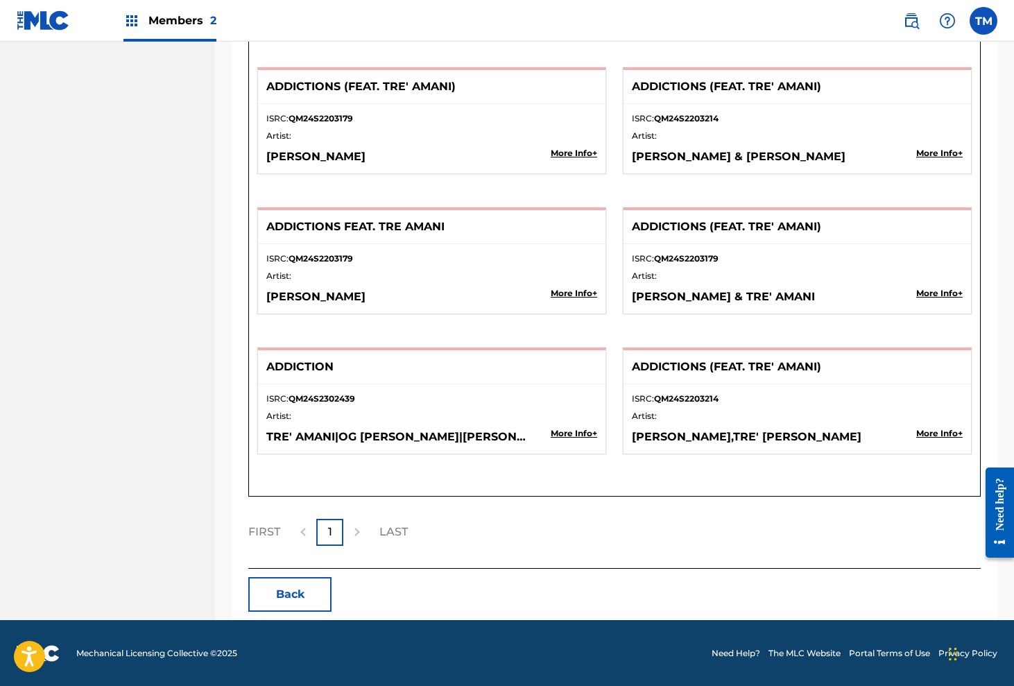
click at [448, 413] on p "Artist:" at bounding box center [431, 416] width 331 height 12
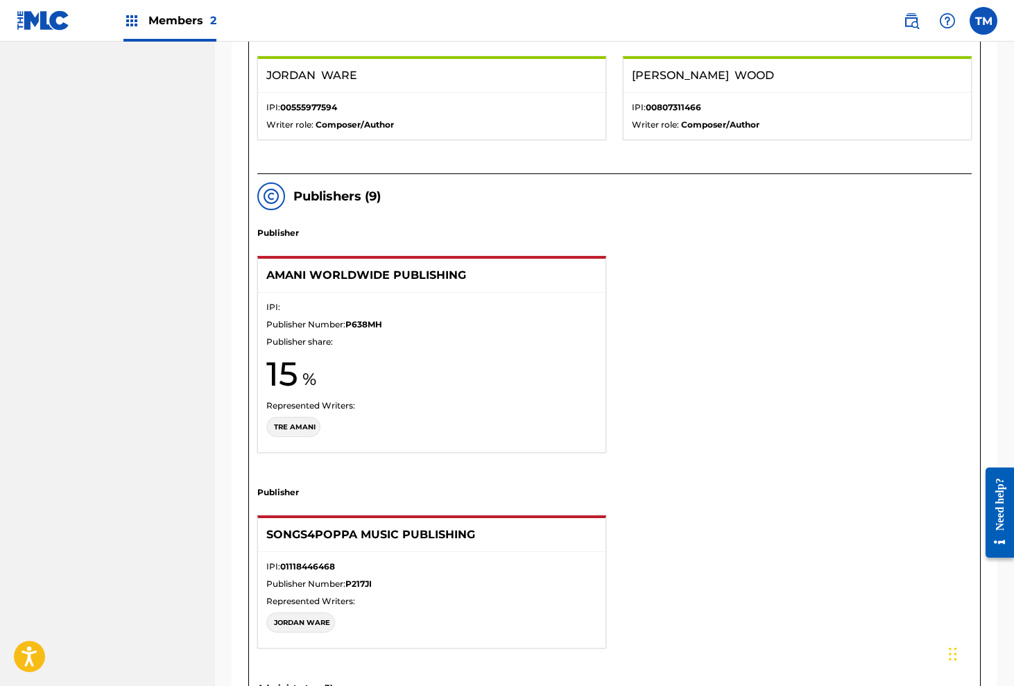
scroll to position [1047, 0]
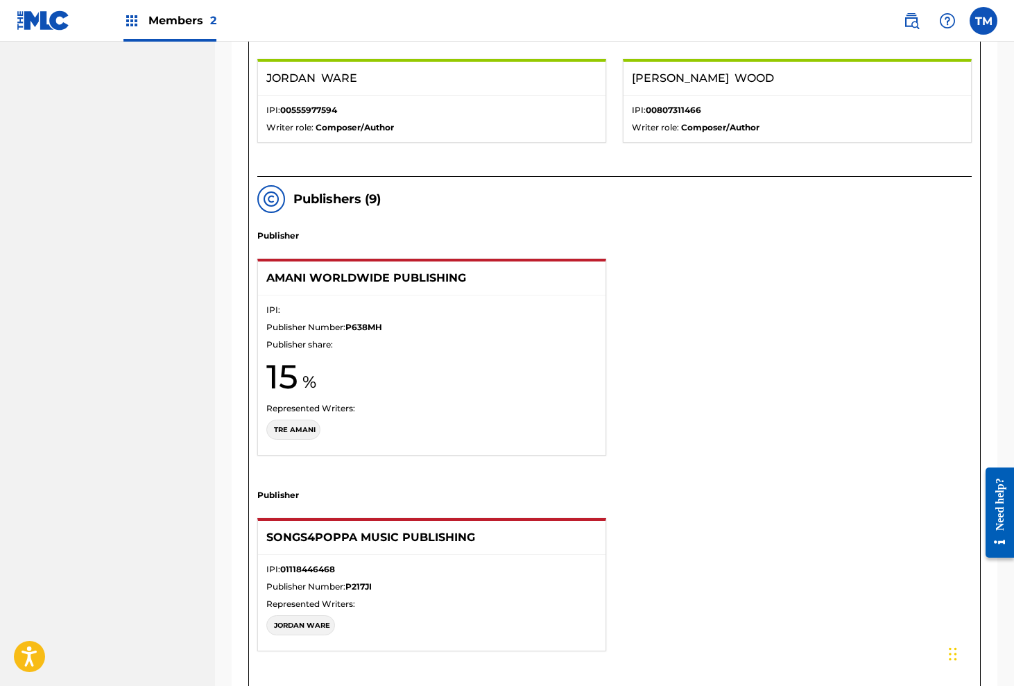
click at [302, 430] on p "TRE AMANI" at bounding box center [295, 429] width 42 height 10
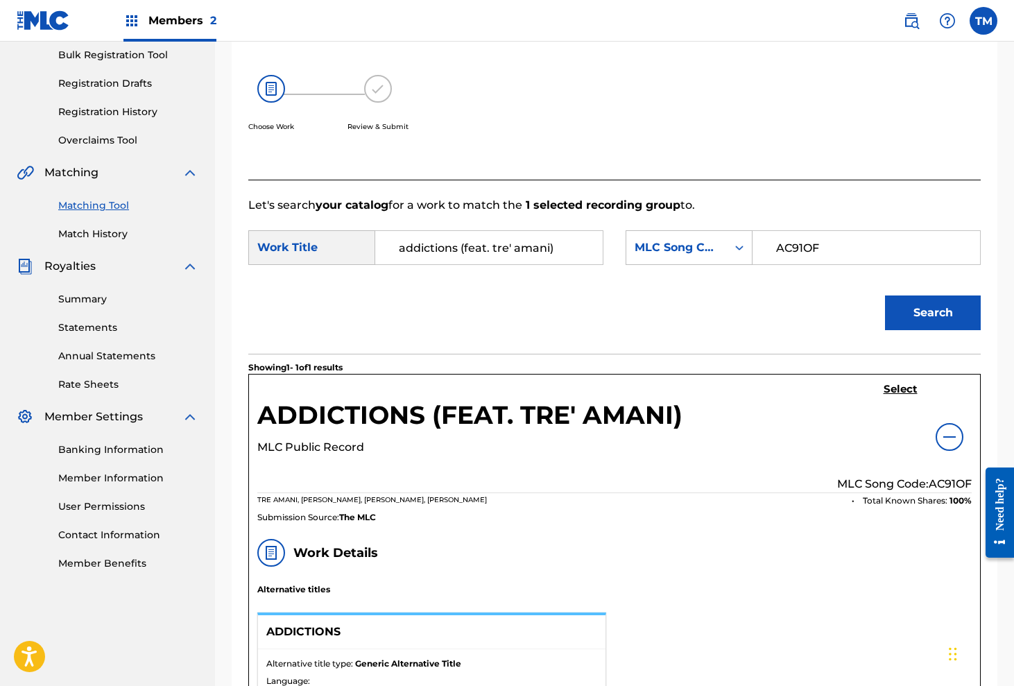
scroll to position [213, 0]
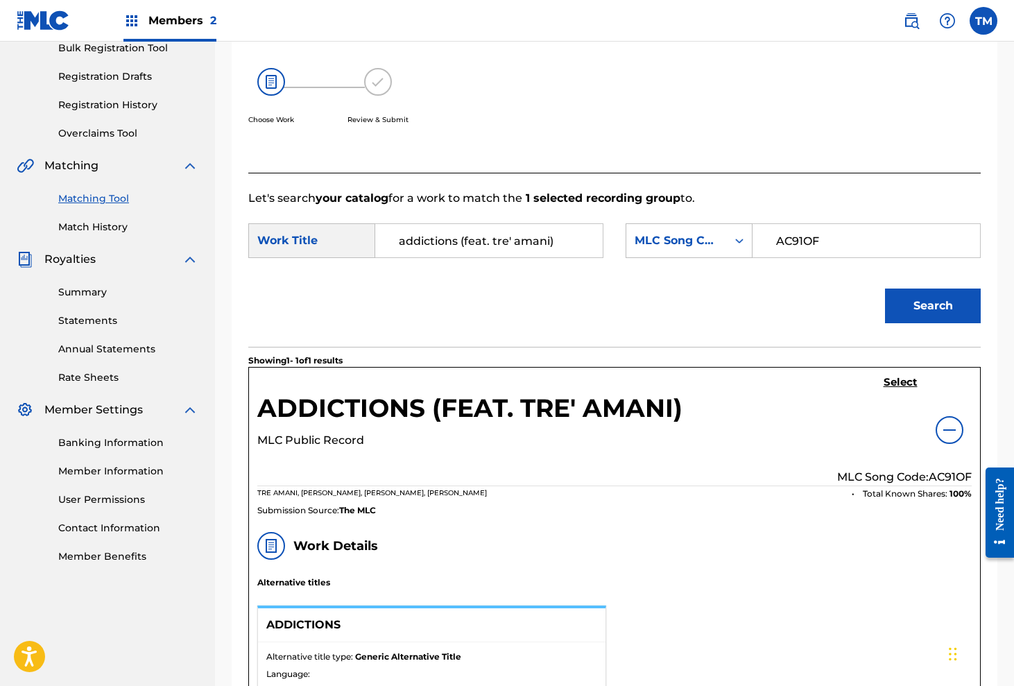
click at [945, 423] on img at bounding box center [949, 430] width 17 height 17
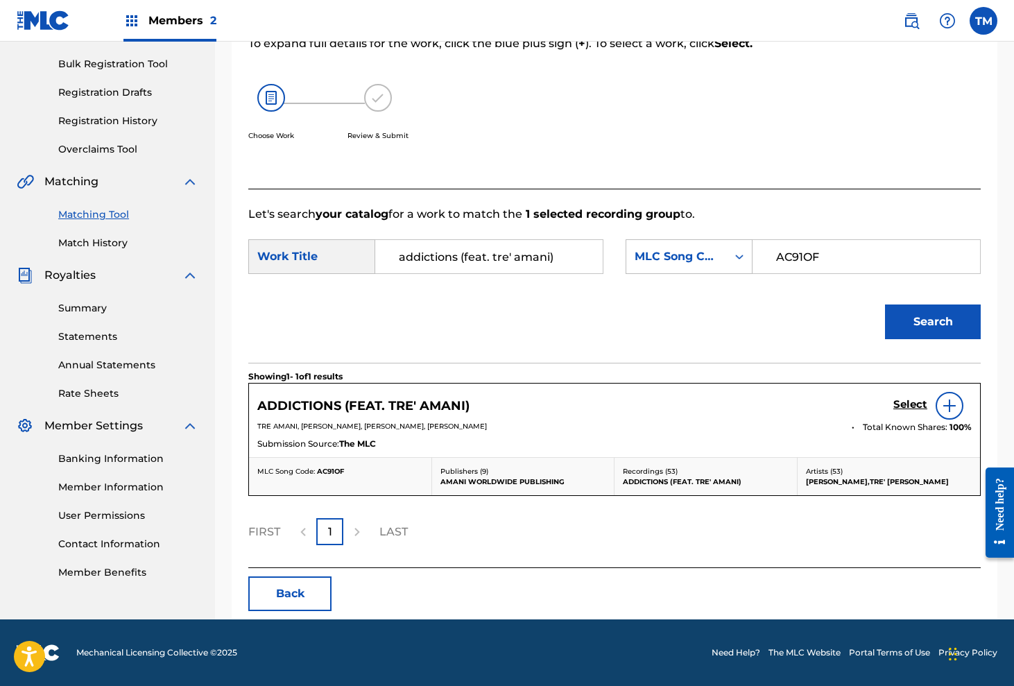
click at [951, 411] on img at bounding box center [949, 405] width 17 height 17
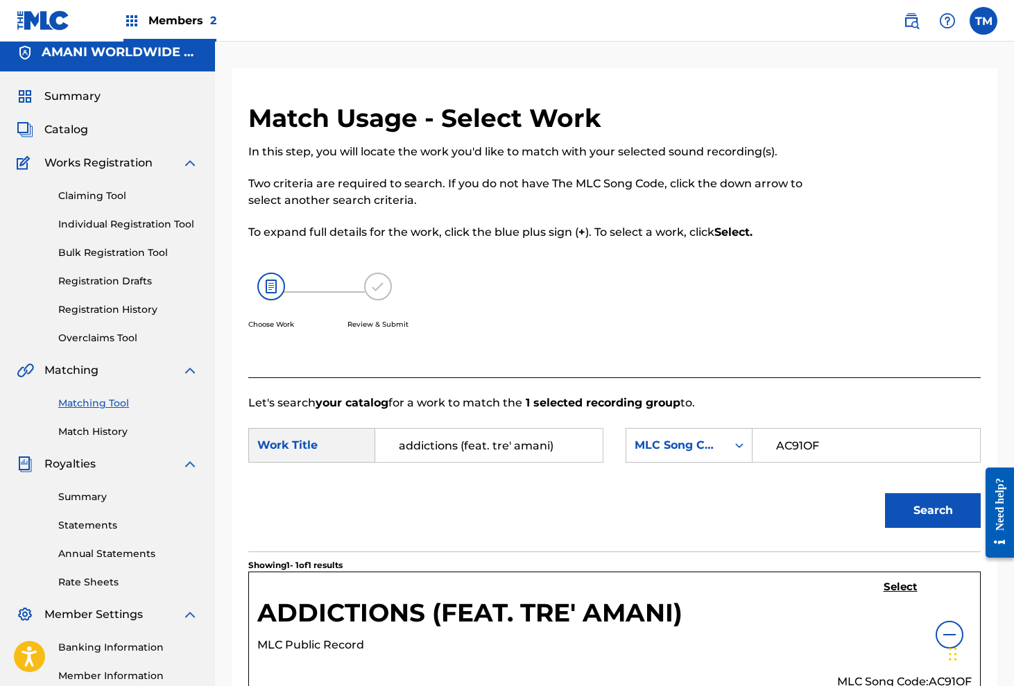
scroll to position [3, 0]
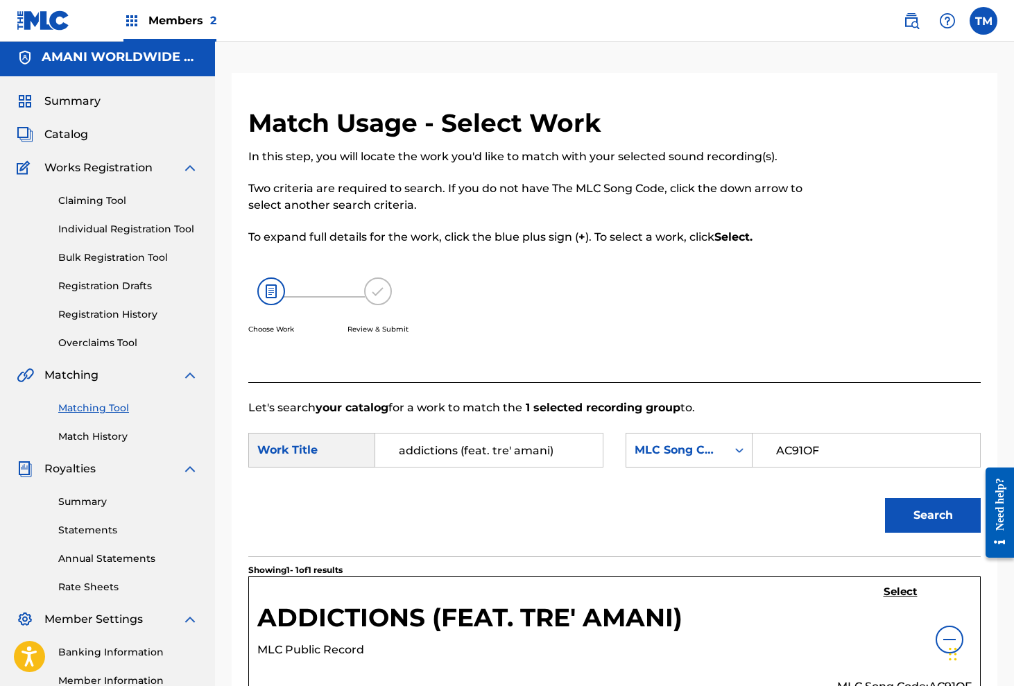
click at [910, 526] on button "Search" at bounding box center [933, 515] width 96 height 35
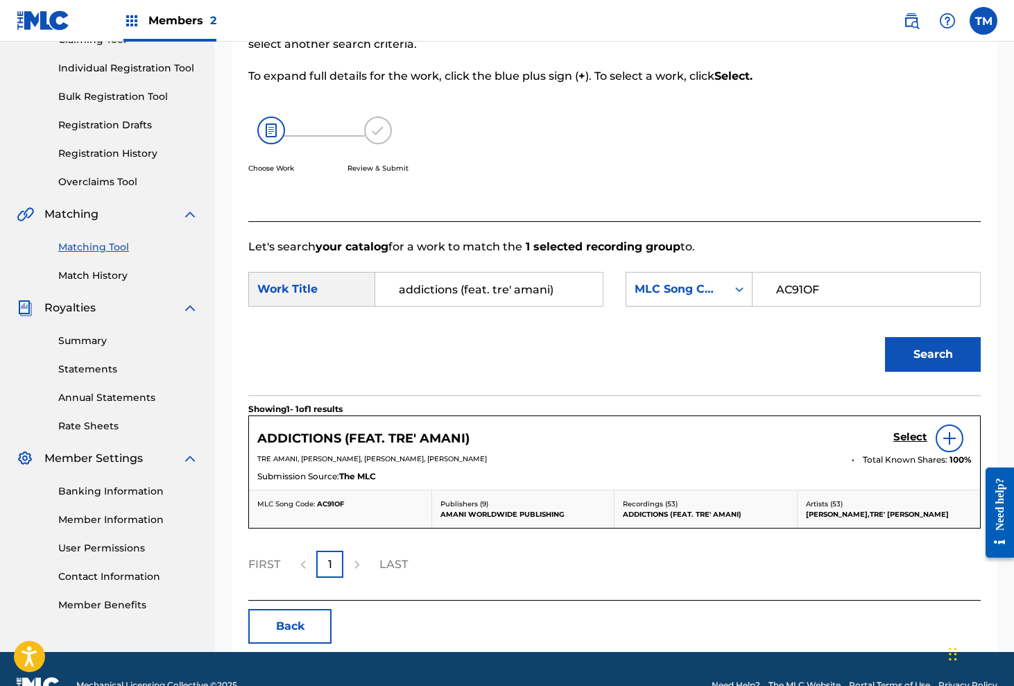
scroll to position [191, 0]
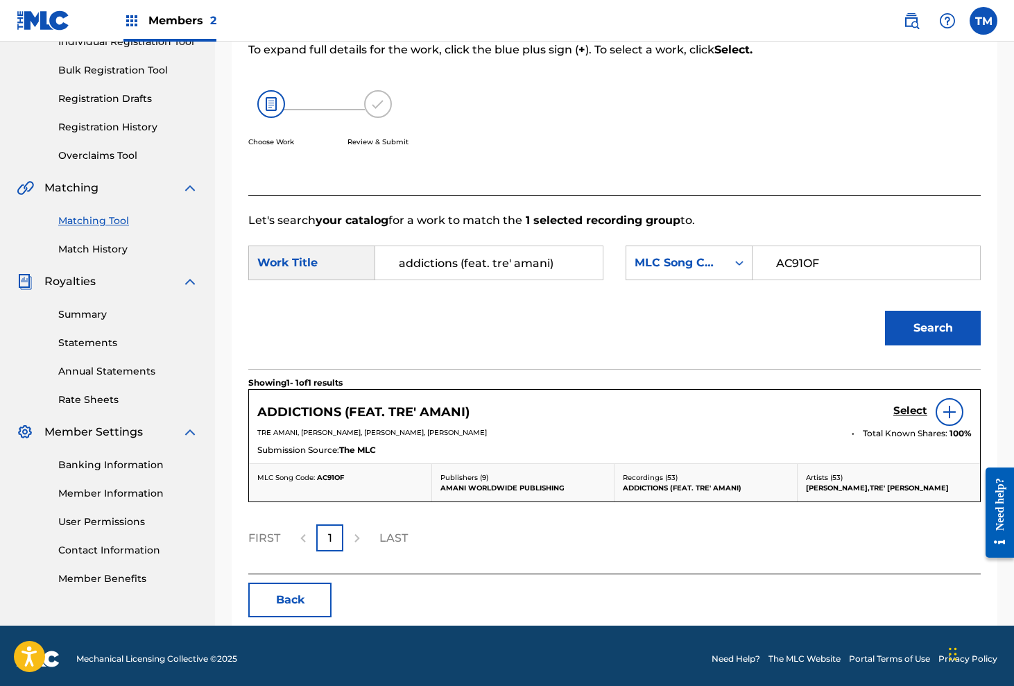
click at [951, 418] on img at bounding box center [949, 412] width 17 height 17
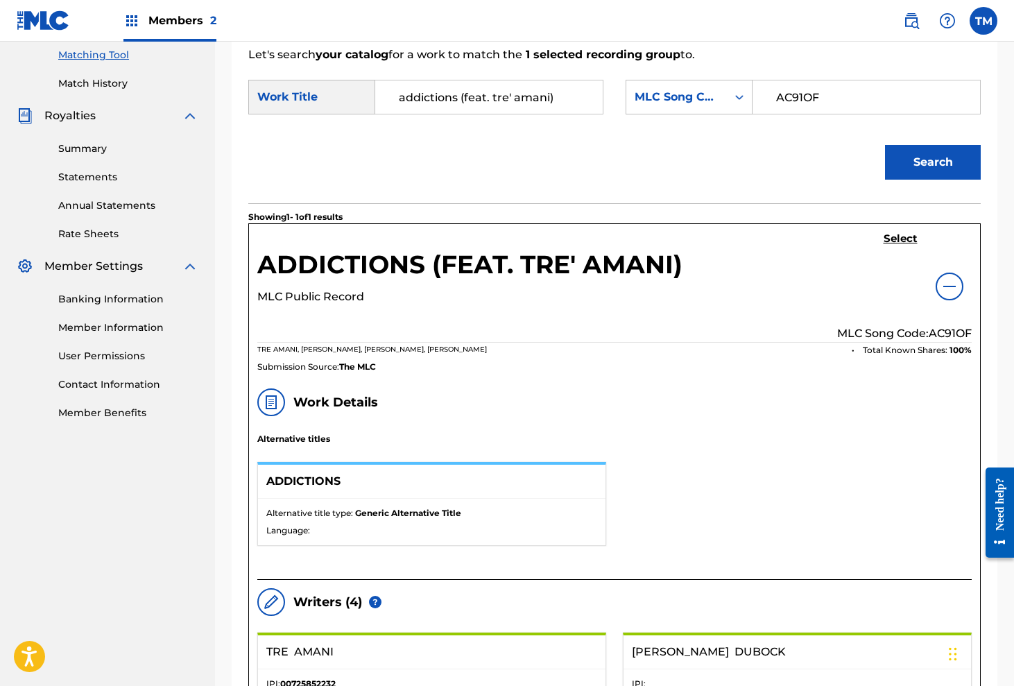
scroll to position [359, 0]
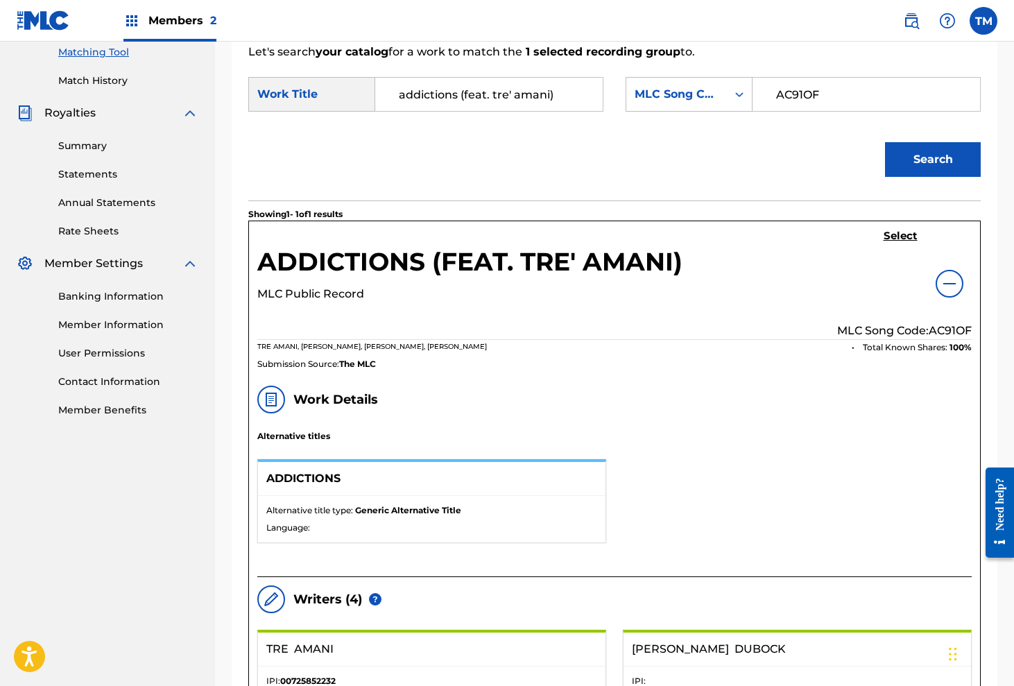
click at [958, 349] on span "100 %" at bounding box center [960, 347] width 22 height 12
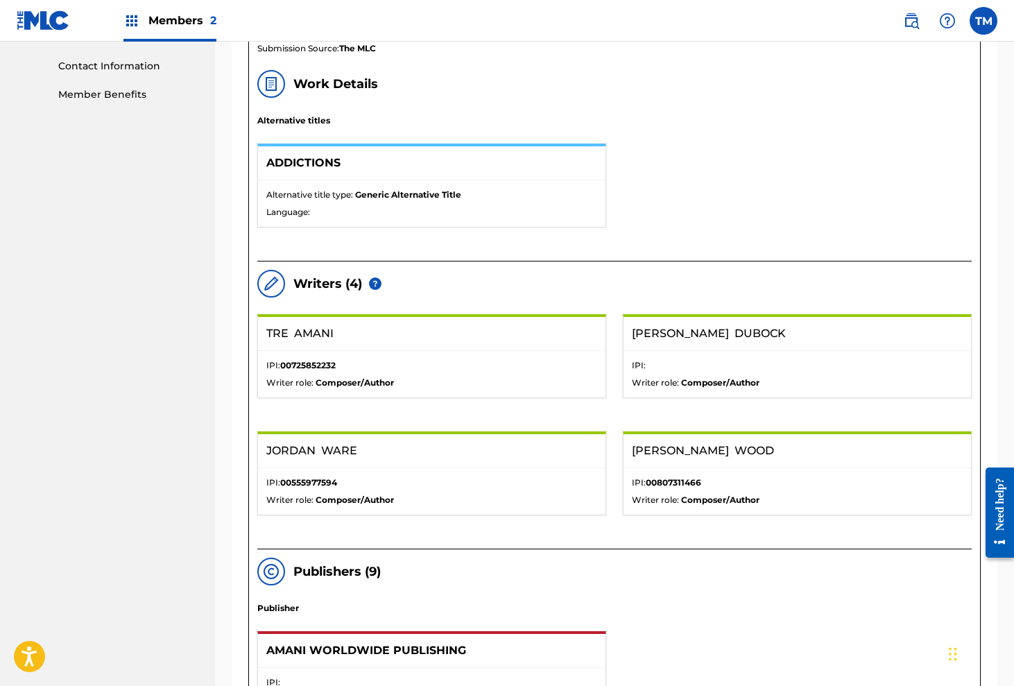
scroll to position [666, 0]
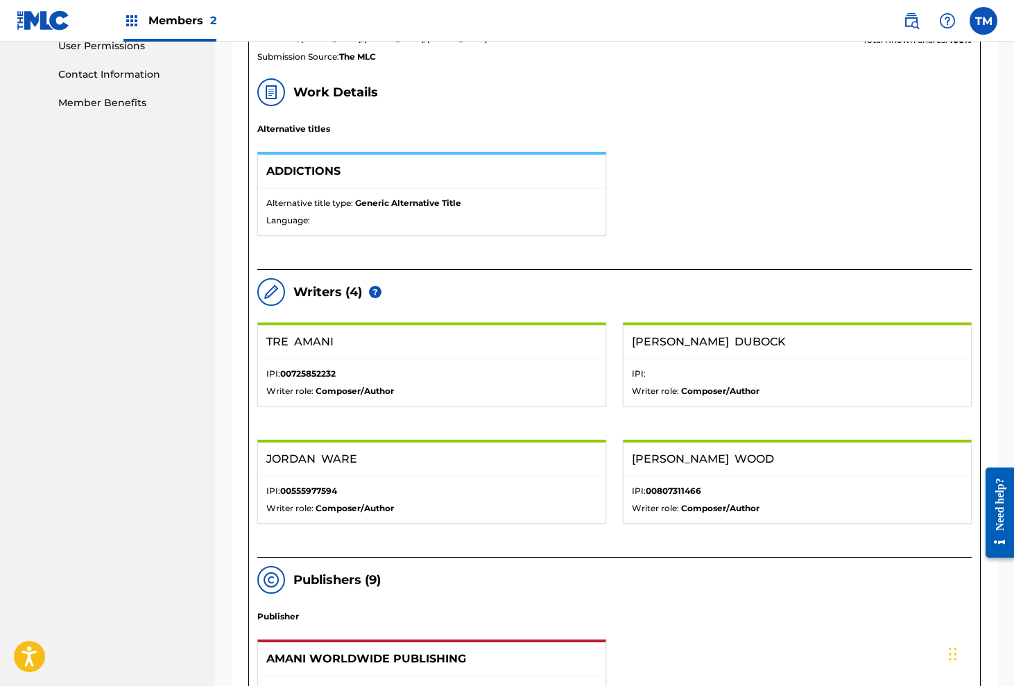
click at [264, 295] on img at bounding box center [271, 292] width 17 height 17
click at [273, 289] on img at bounding box center [271, 292] width 17 height 17
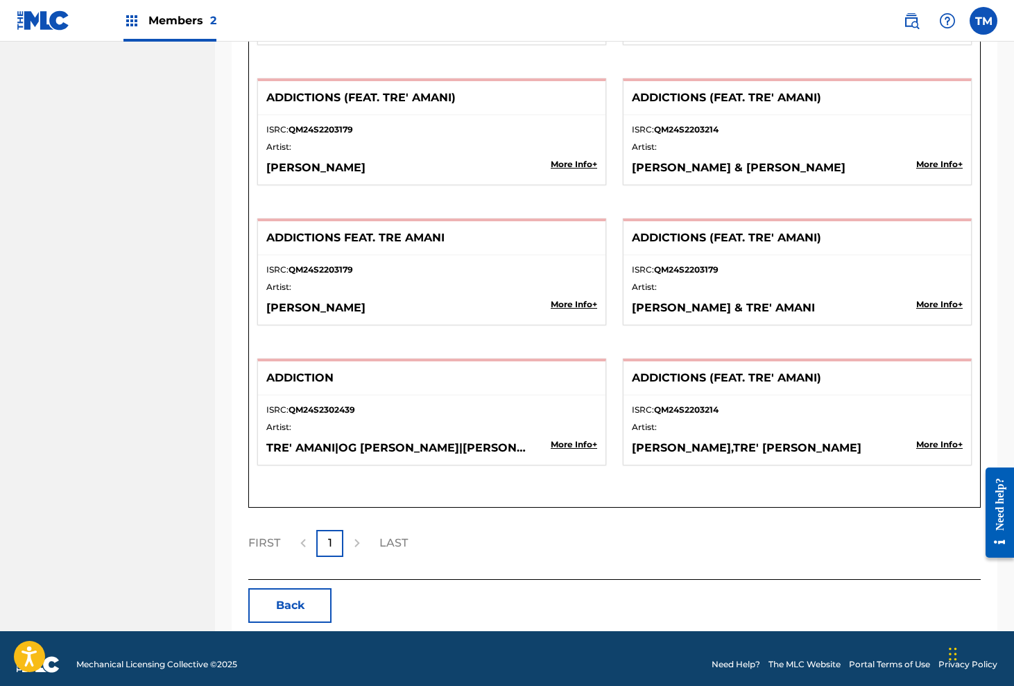
scroll to position [3413, 0]
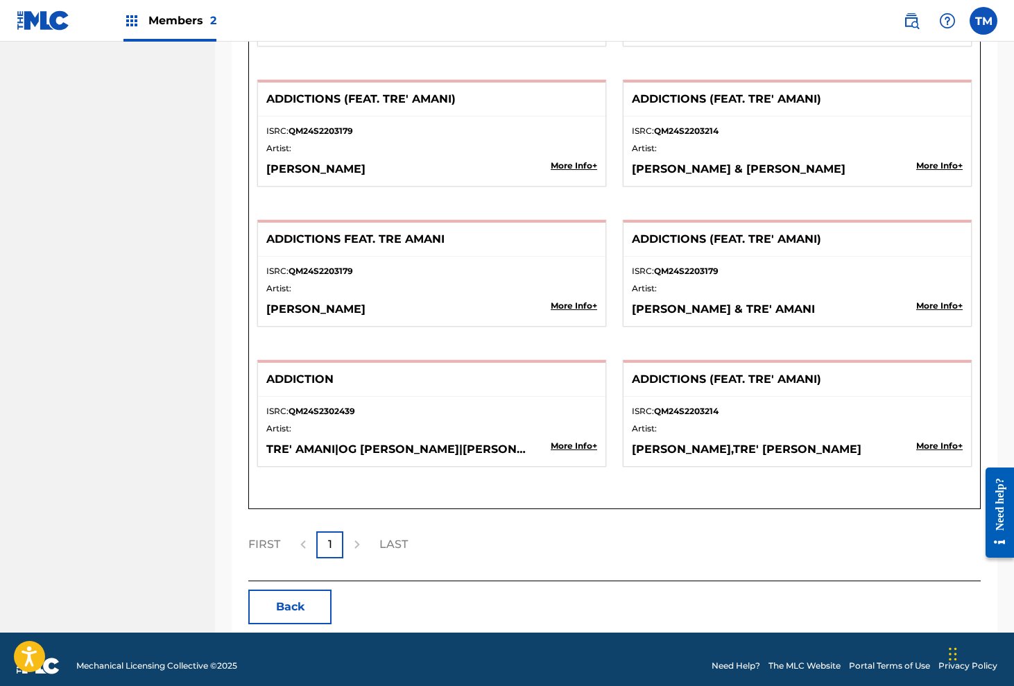
click at [354, 549] on div at bounding box center [356, 544] width 27 height 27
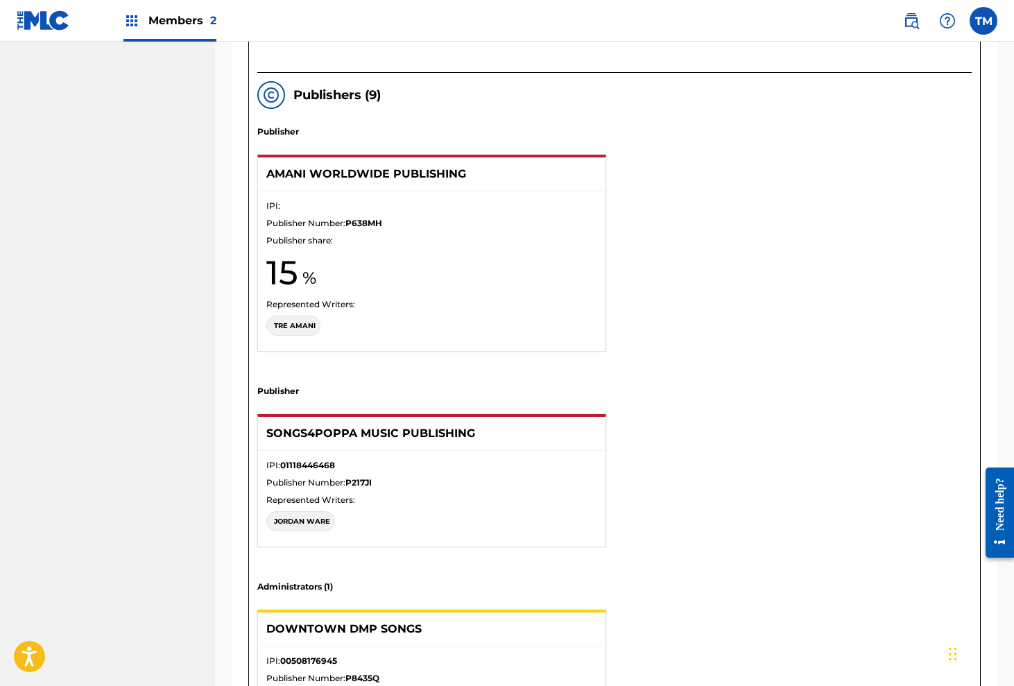
scroll to position [1147, 0]
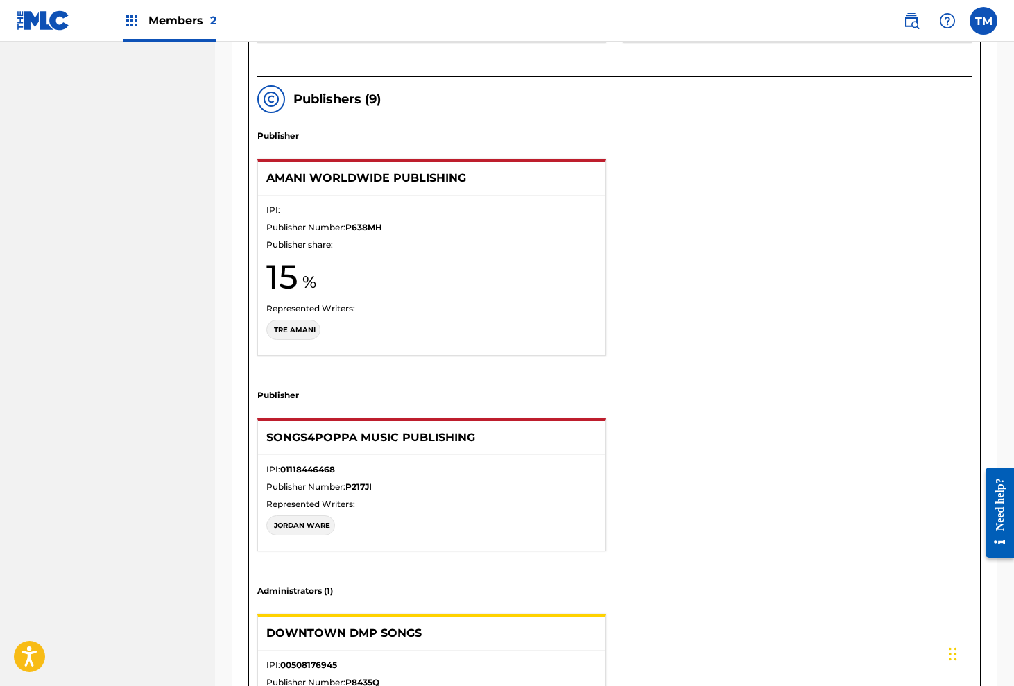
click at [338, 184] on p "AMANI WORLDWIDE PUBLISHING" at bounding box center [415, 178] width 298 height 17
click at [338, 182] on p "AMANI WORLDWIDE PUBLISHING" at bounding box center [415, 178] width 298 height 17
click at [361, 224] on strong "P638MH" at bounding box center [363, 227] width 37 height 10
click at [298, 332] on p "TRE AMANI" at bounding box center [295, 330] width 42 height 10
click at [297, 300] on div "IPI: Publisher Number: P638MH Publisher share: 15 Represented Writers: TRE AMANI" at bounding box center [431, 276] width 347 height 160
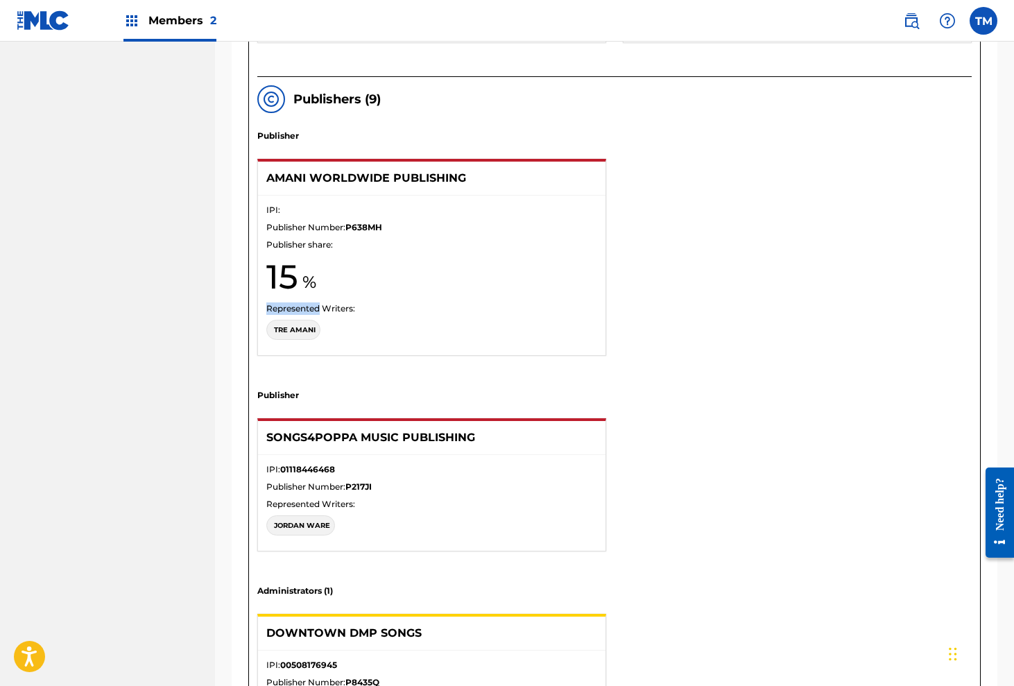
click at [297, 300] on div "IPI: Publisher Number: P638MH Publisher share: 15 Represented Writers: TRE AMANI" at bounding box center [431, 276] width 347 height 160
click at [281, 94] on div at bounding box center [271, 99] width 28 height 28
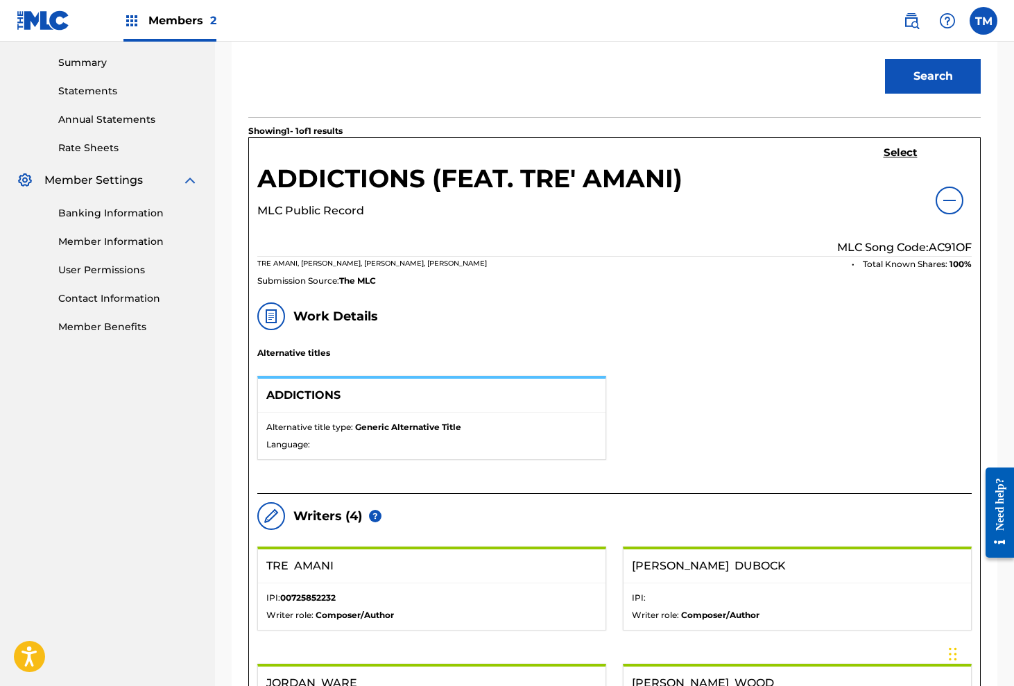
scroll to position [448, 0]
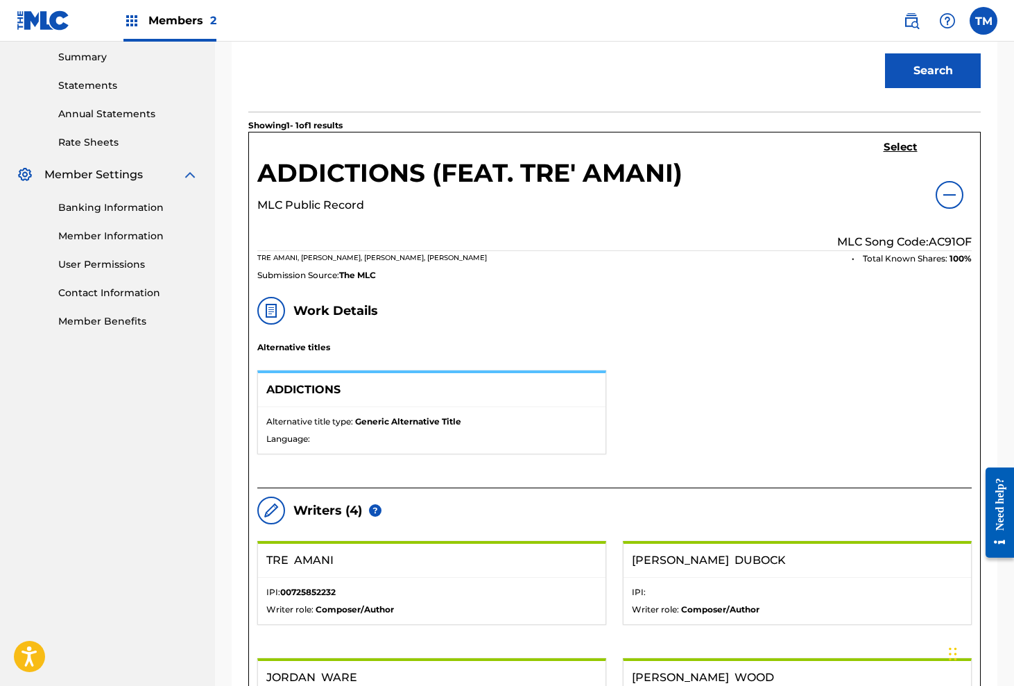
click at [900, 148] on h5 "Select" at bounding box center [900, 147] width 34 height 13
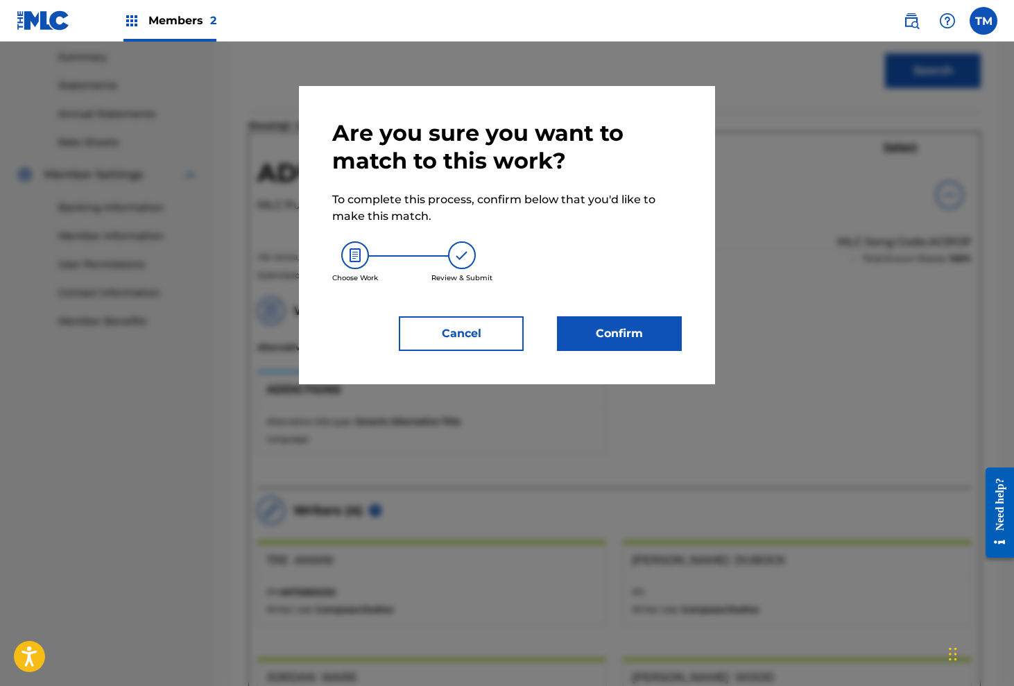
click at [606, 336] on button "Confirm" at bounding box center [619, 333] width 125 height 35
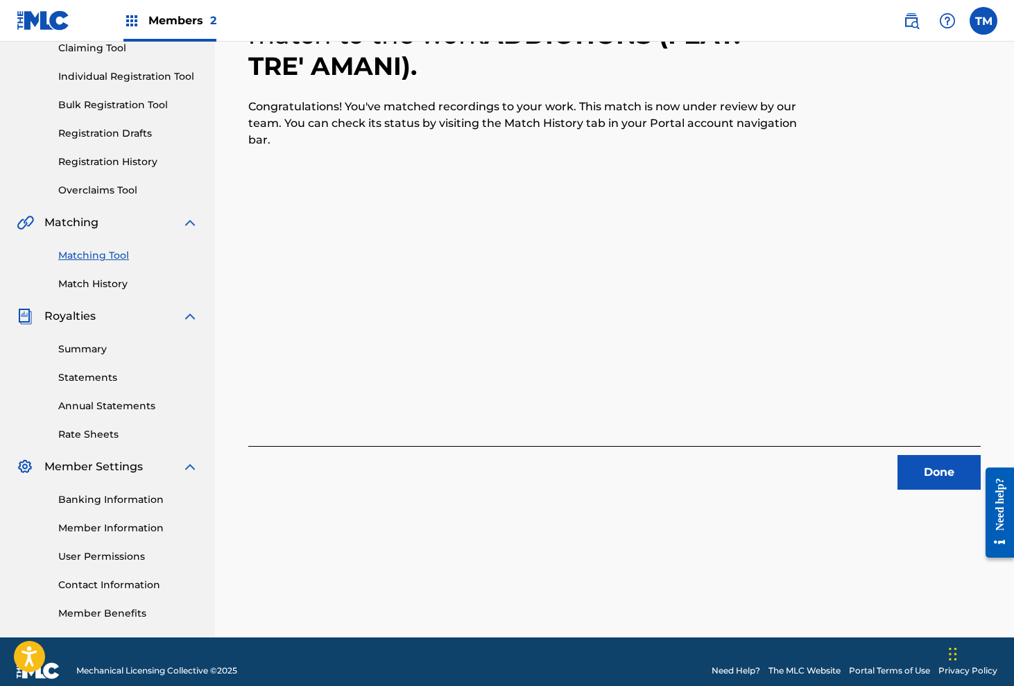
scroll to position [155, 0]
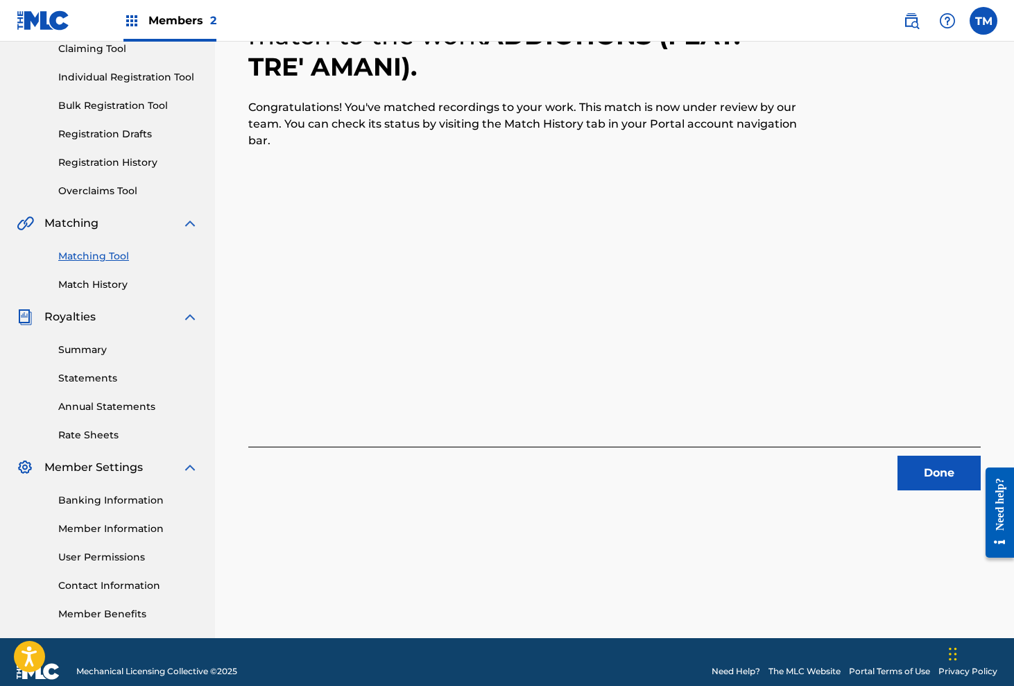
click at [924, 479] on button "Done" at bounding box center [938, 473] width 83 height 35
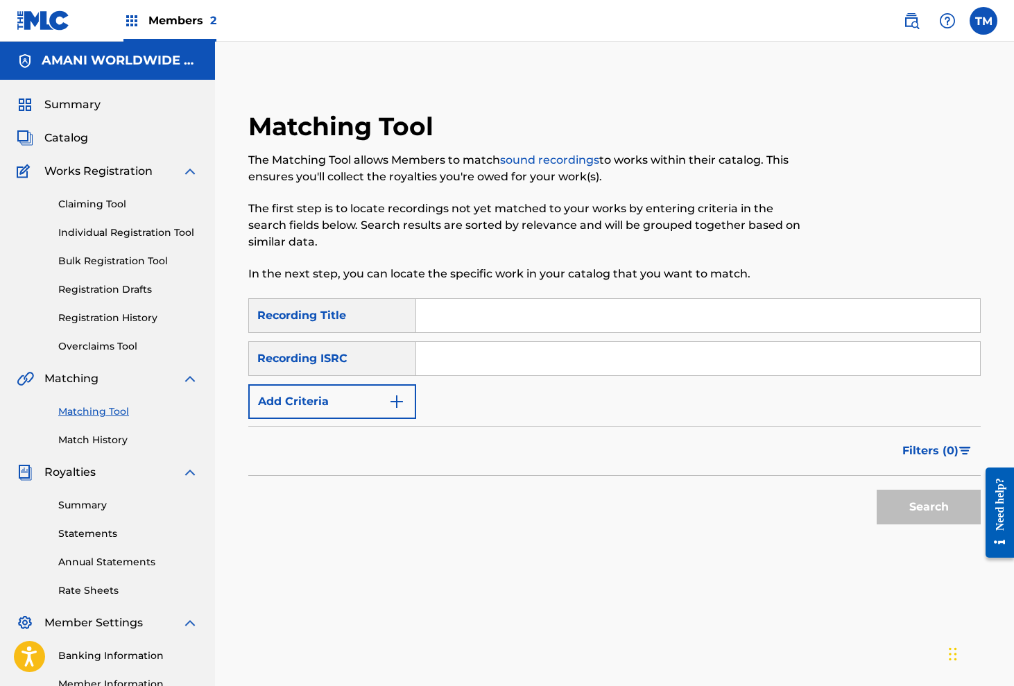
scroll to position [0, 0]
click at [71, 95] on div "Summary Catalog Works Registration Claiming Tool Individual Registration Tool B…" at bounding box center [107, 437] width 215 height 714
click at [69, 109] on span "Summary" at bounding box center [72, 104] width 56 height 17
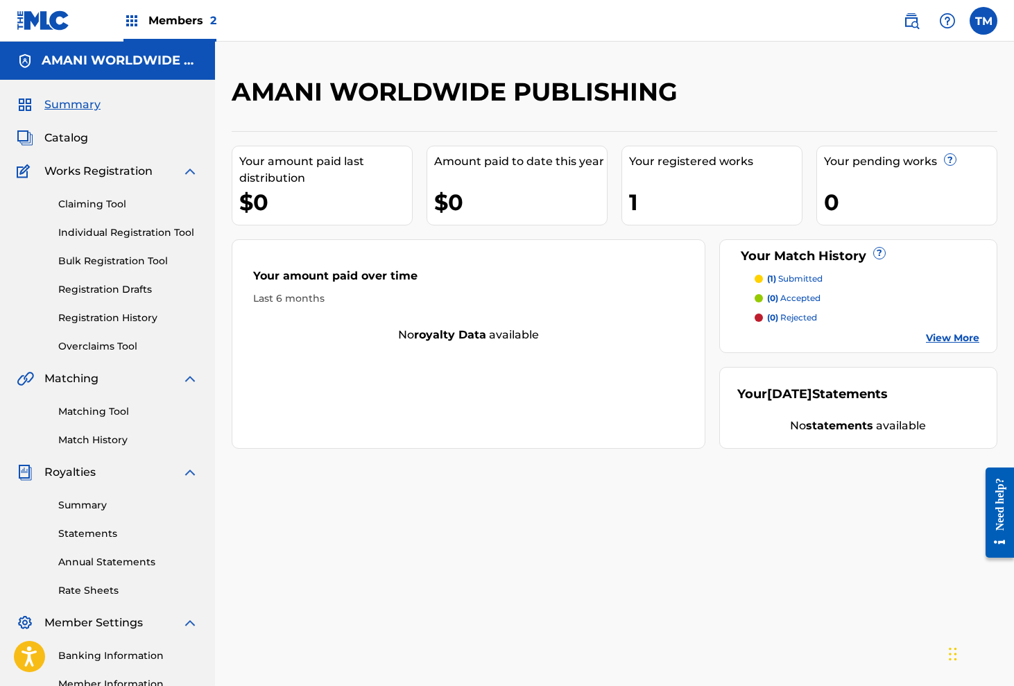
click at [951, 337] on link "View More" at bounding box center [952, 338] width 53 height 15
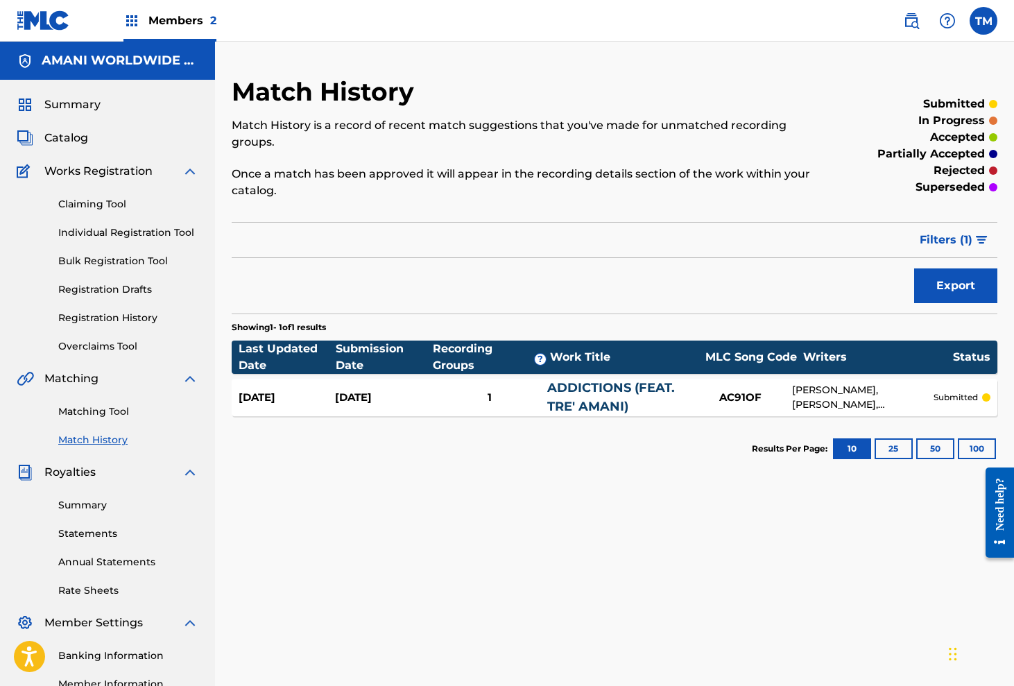
click at [954, 286] on button "Export" at bounding box center [955, 285] width 83 height 35
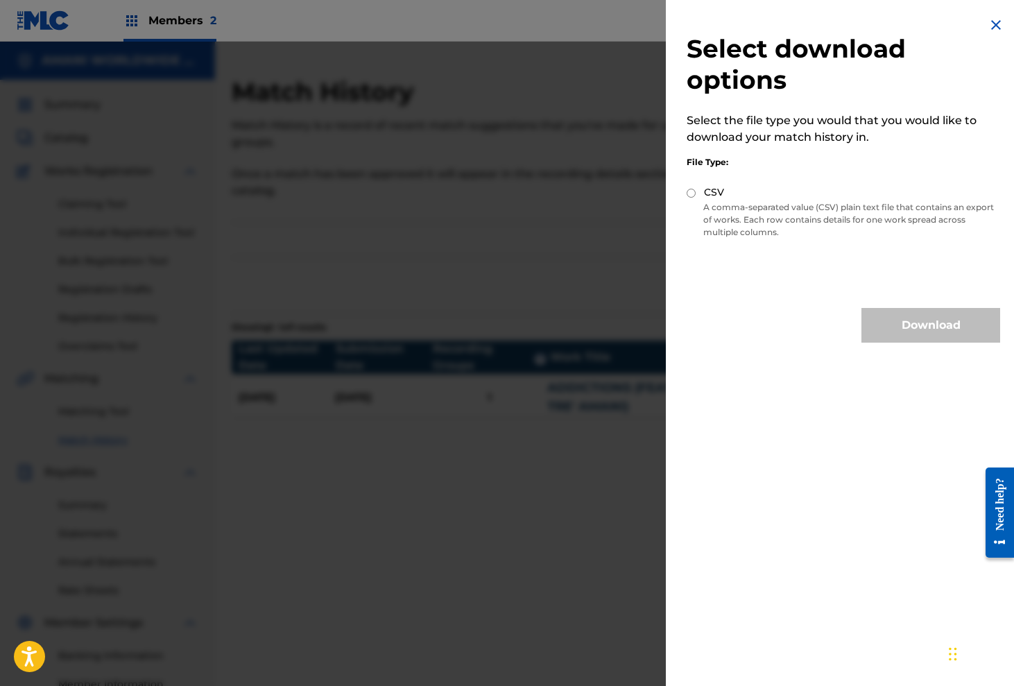
click at [992, 25] on img at bounding box center [996, 25] width 17 height 17
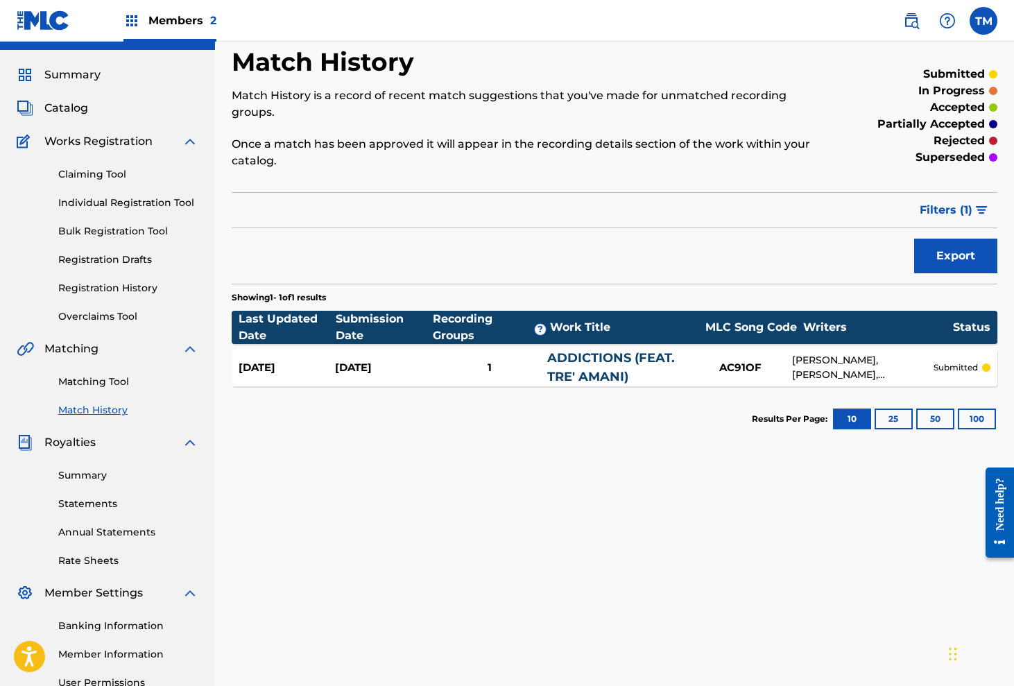
scroll to position [44, 0]
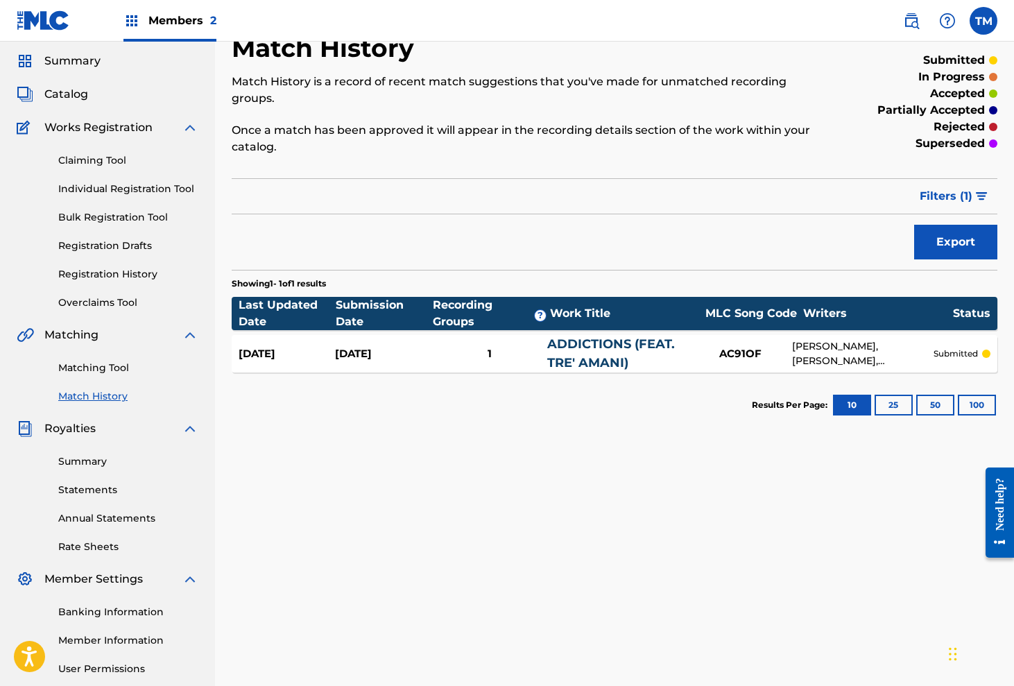
click at [76, 492] on link "Statements" at bounding box center [128, 490] width 140 height 15
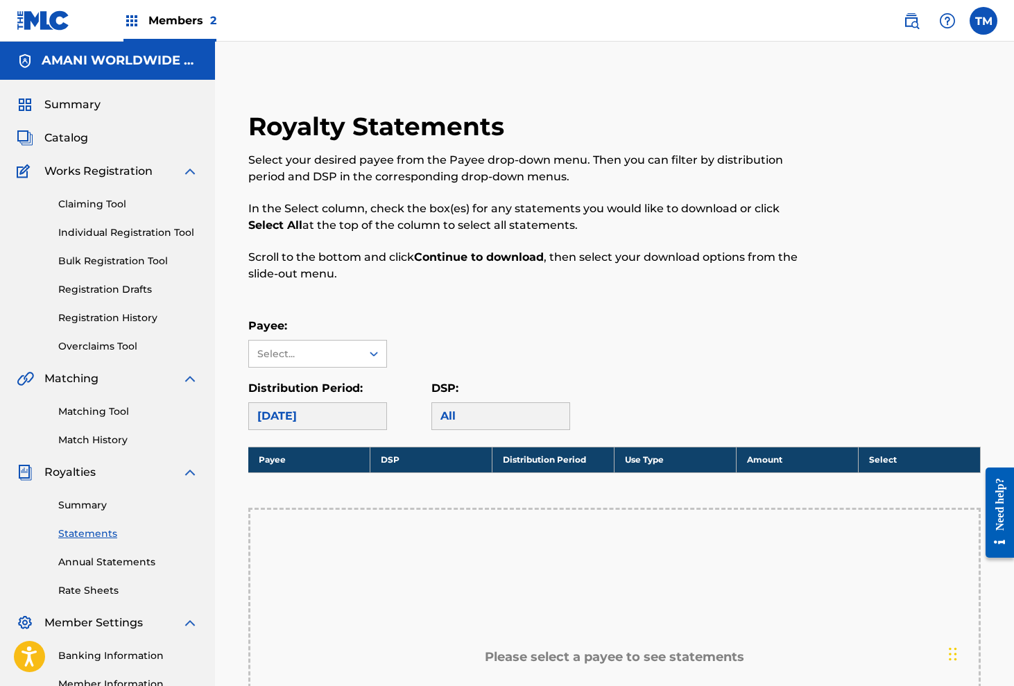
scroll to position [17, 0]
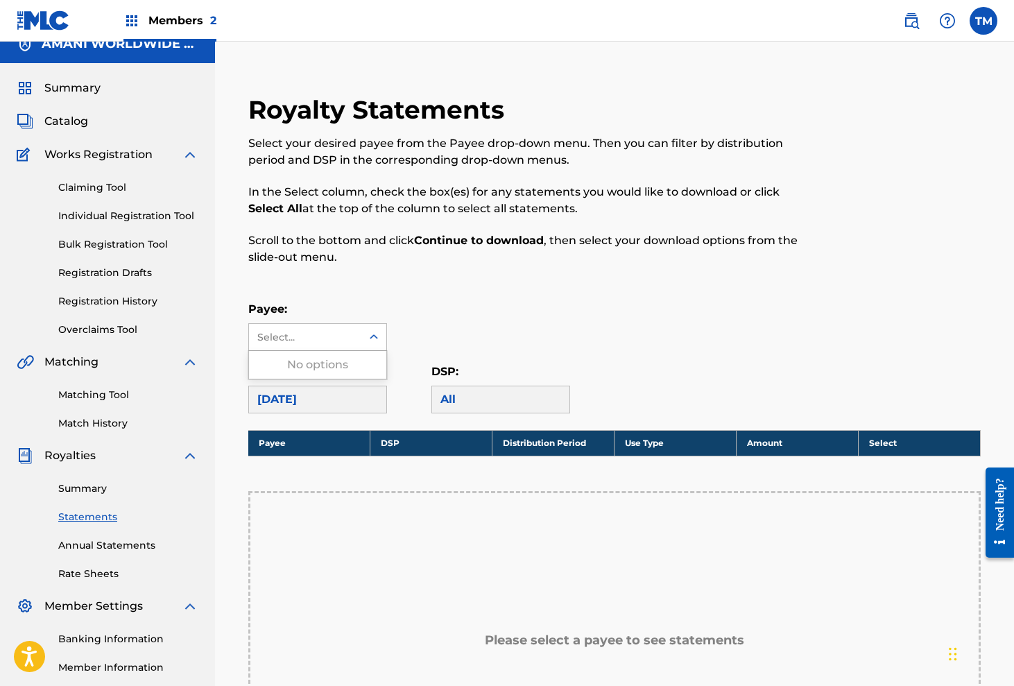
click at [354, 340] on div "Select..." at bounding box center [305, 337] width 112 height 26
click at [415, 316] on div "Payee: Use Up and Down to choose options, press Enter to select the currently f…" at bounding box center [614, 326] width 732 height 50
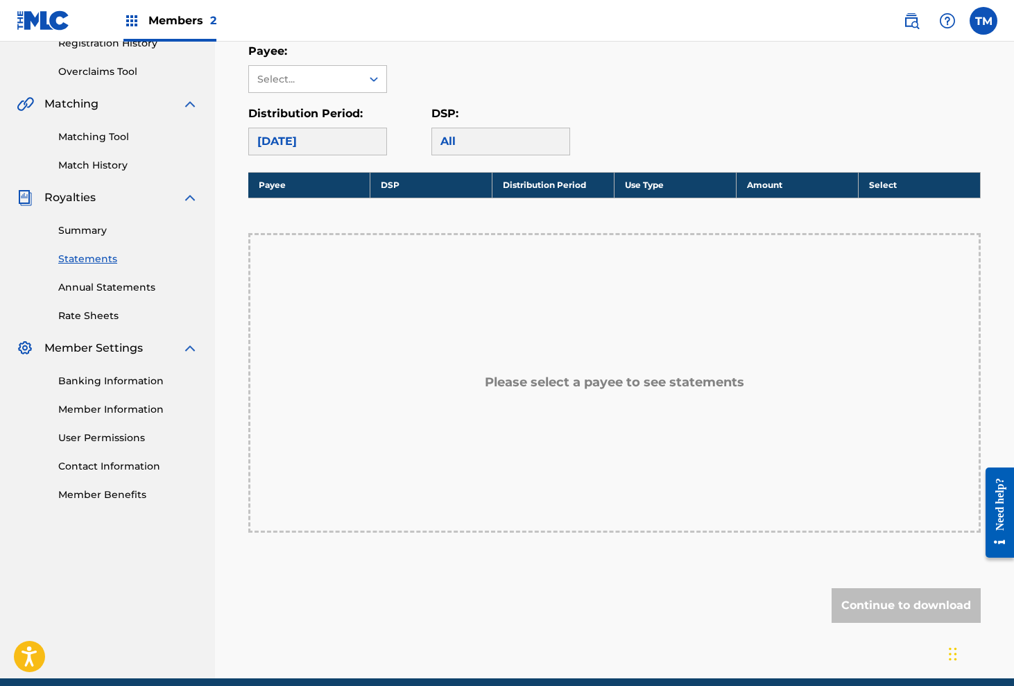
scroll to position [273, 0]
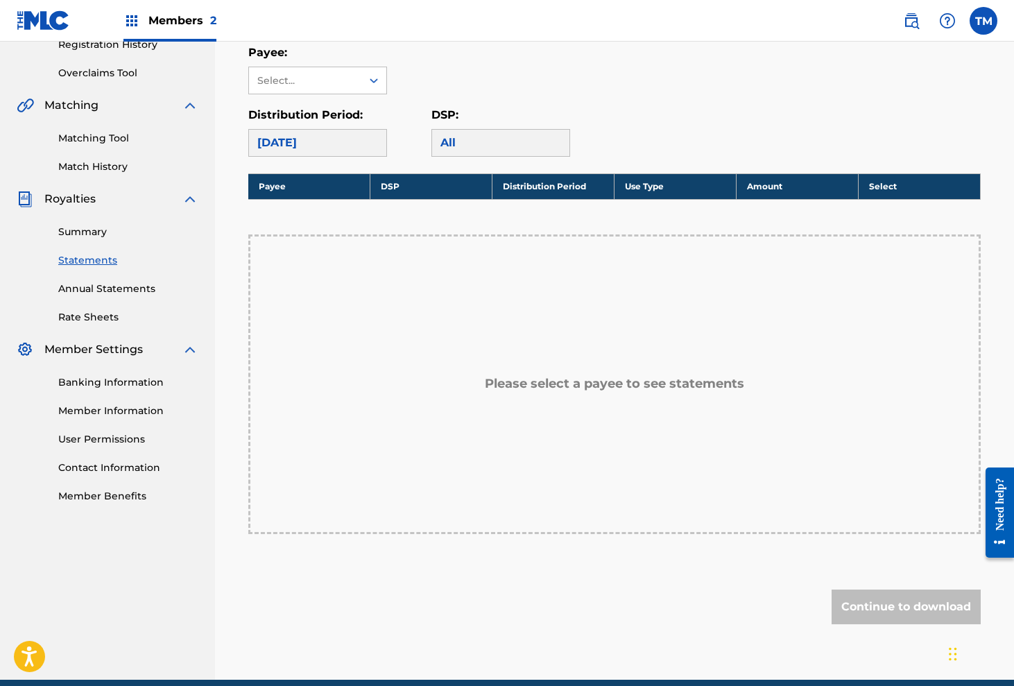
click at [112, 282] on link "Annual Statements" at bounding box center [128, 289] width 140 height 15
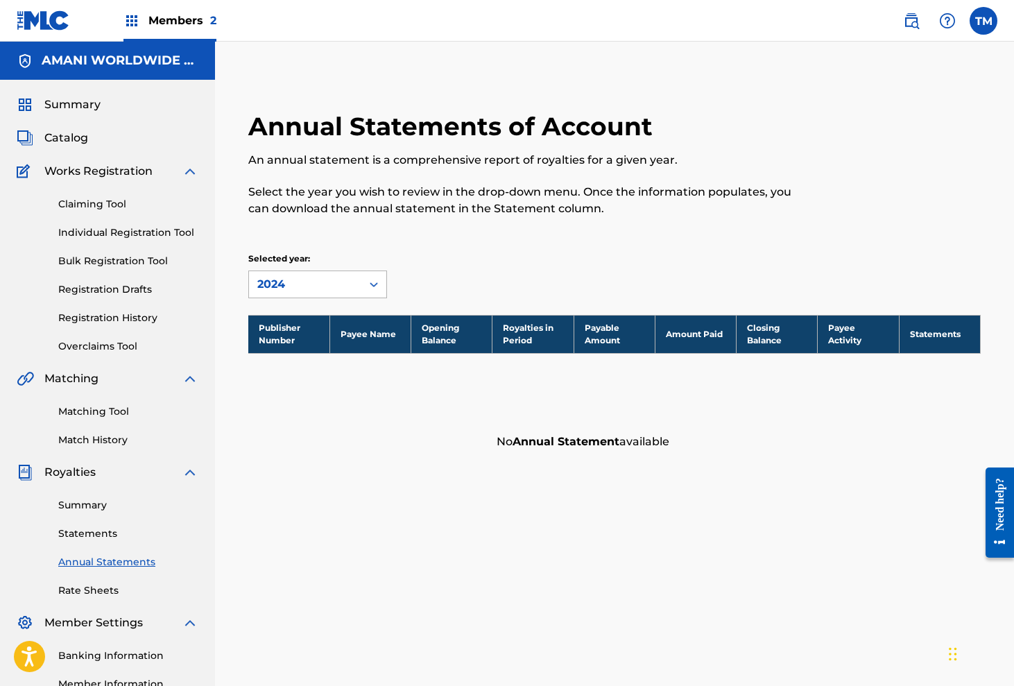
click at [375, 281] on icon at bounding box center [374, 284] width 14 height 14
click at [307, 352] on div "2023" at bounding box center [317, 350] width 137 height 35
click at [347, 296] on div "2023" at bounding box center [305, 284] width 112 height 26
click at [310, 378] on div "2022" at bounding box center [317, 385] width 137 height 35
click at [119, 263] on link "Bulk Registration Tool" at bounding box center [128, 261] width 140 height 15
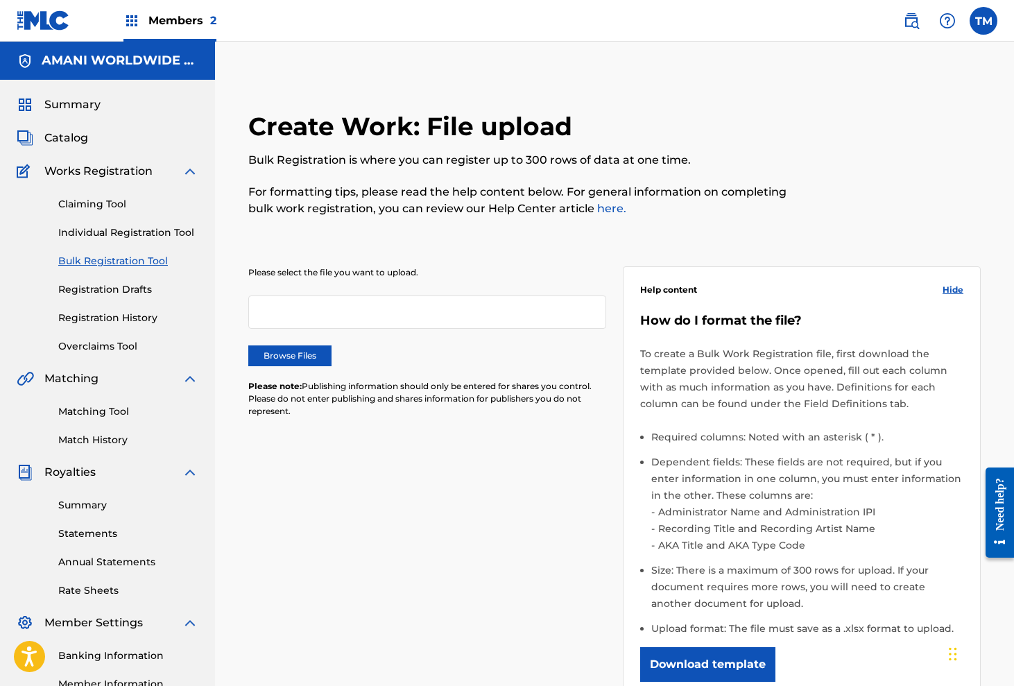
click at [96, 234] on link "Individual Registration Tool" at bounding box center [128, 232] width 140 height 15
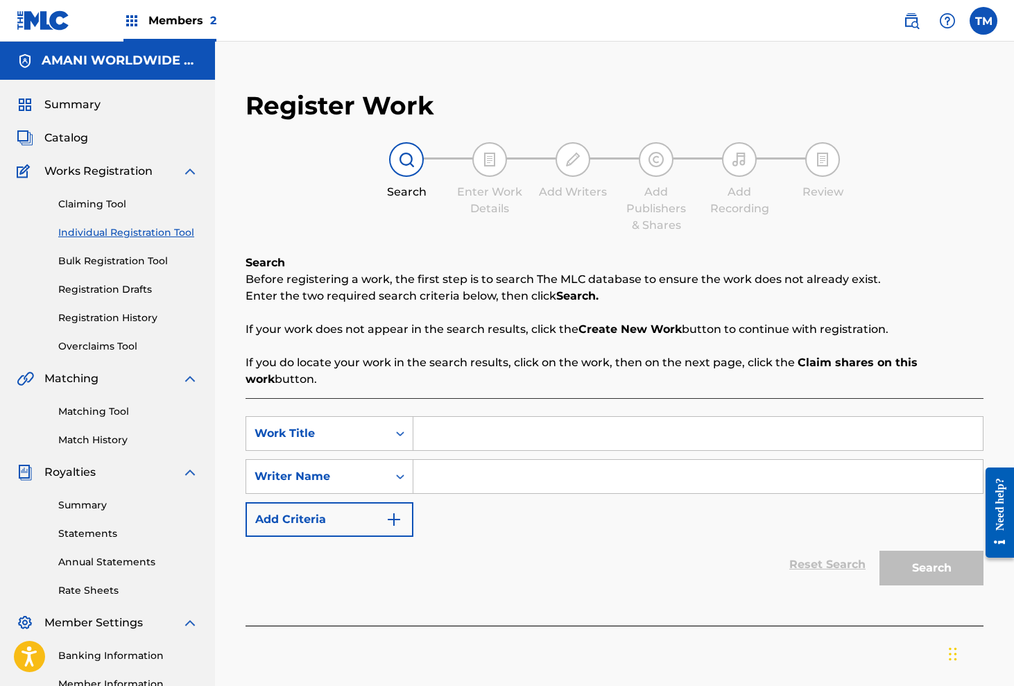
click at [105, 322] on link "Registration History" at bounding box center [128, 318] width 140 height 15
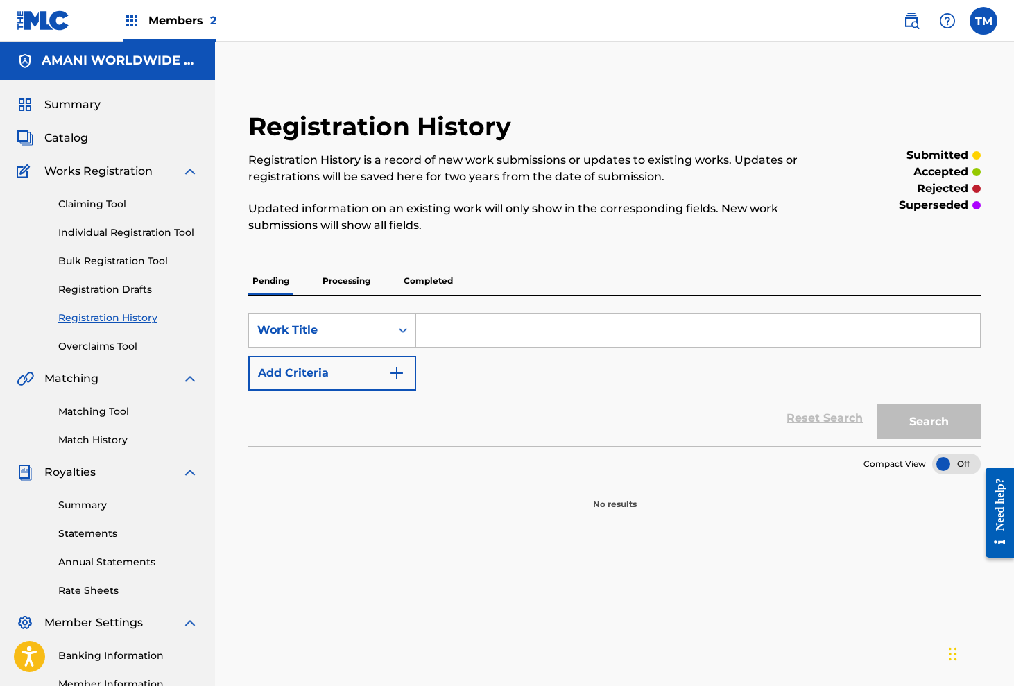
click at [351, 288] on p "Processing" at bounding box center [346, 280] width 56 height 29
click at [114, 341] on link "Overclaims Tool" at bounding box center [128, 346] width 140 height 15
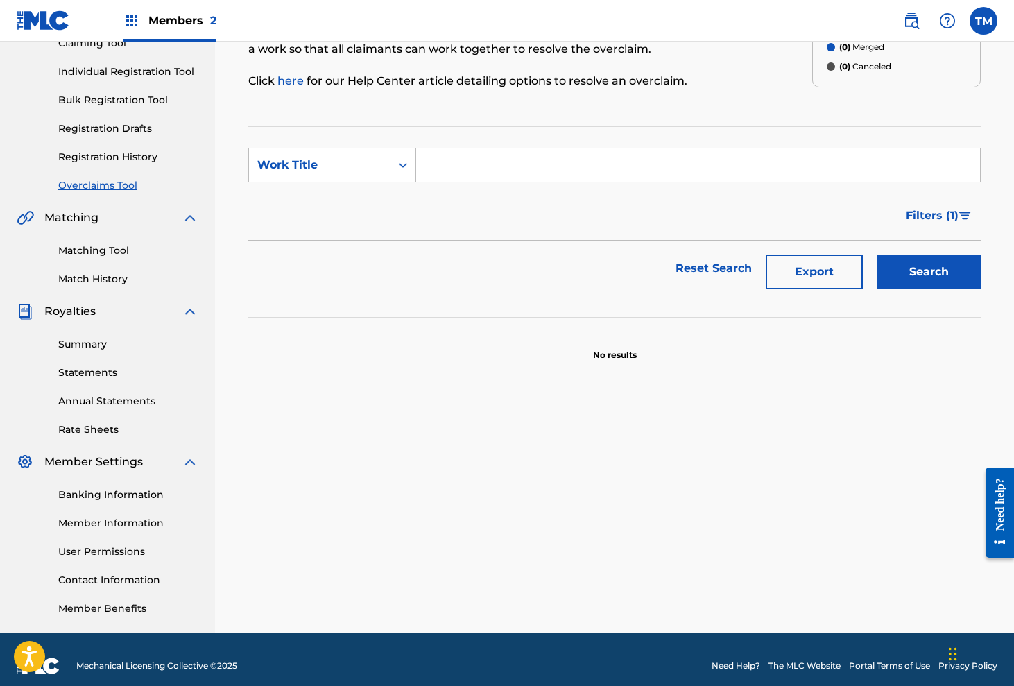
scroll to position [160, 0]
